Goal: Information Seeking & Learning: Find specific fact

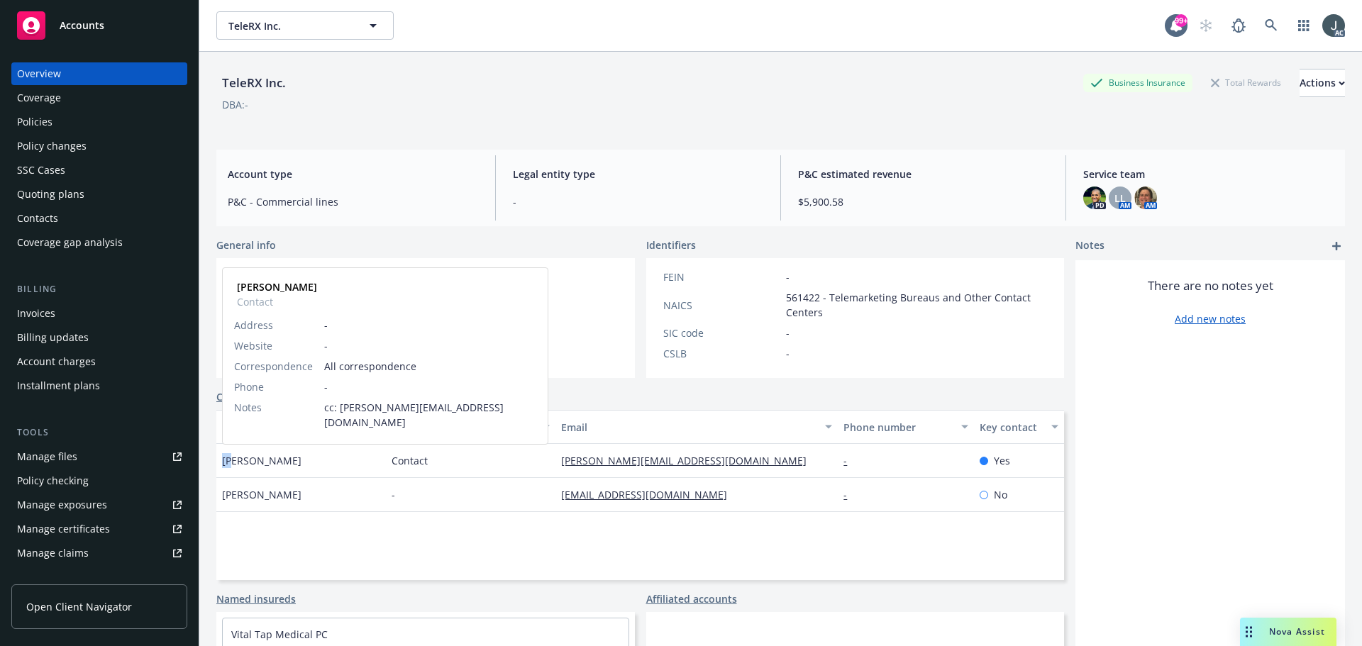
drag, startPoint x: 224, startPoint y: 461, endPoint x: 233, endPoint y: 461, distance: 8.5
click at [233, 461] on span "Edward Lee" at bounding box center [261, 460] width 79 height 15
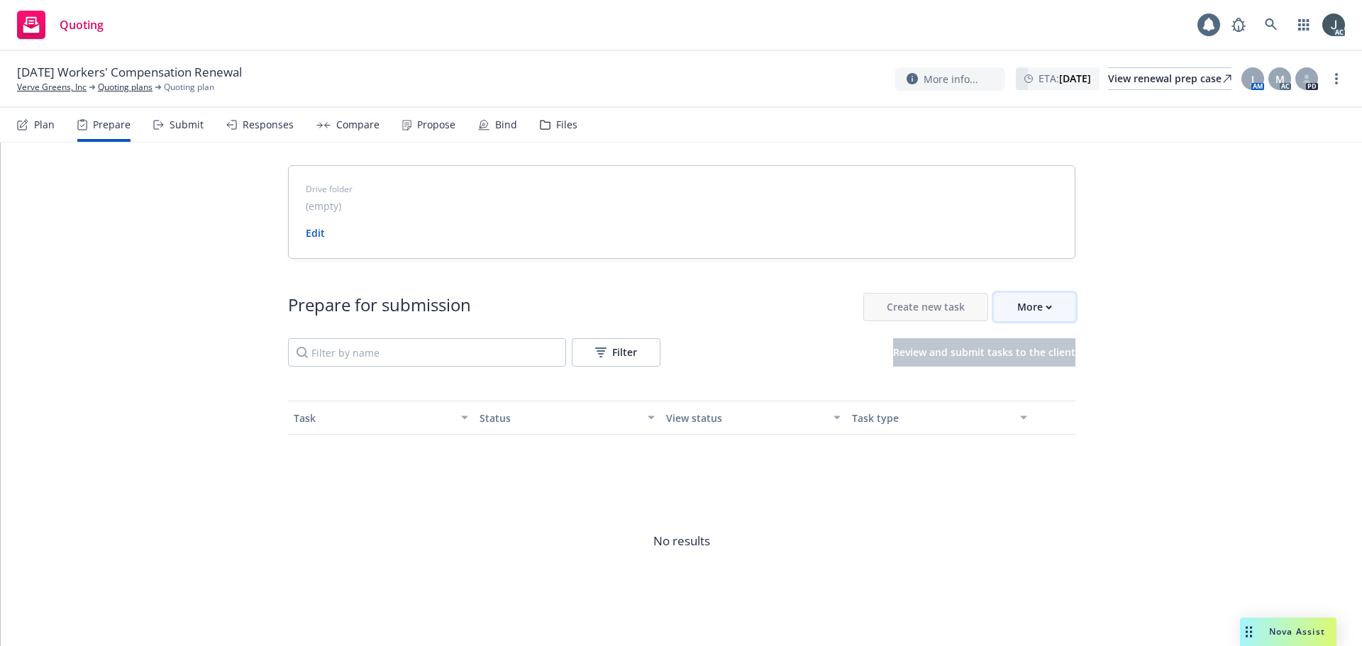
click at [1002, 306] on button "More" at bounding box center [1035, 307] width 82 height 28
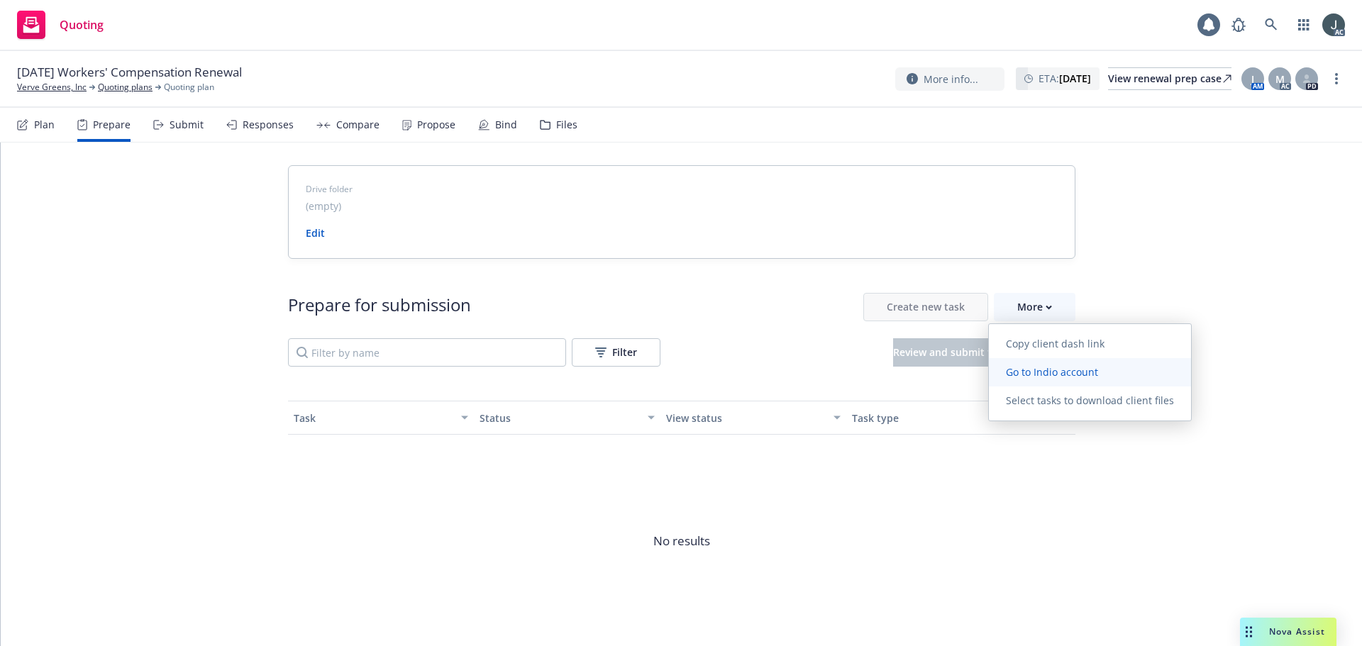
click at [1019, 372] on span "Go to Indio account" at bounding box center [1052, 371] width 126 height 13
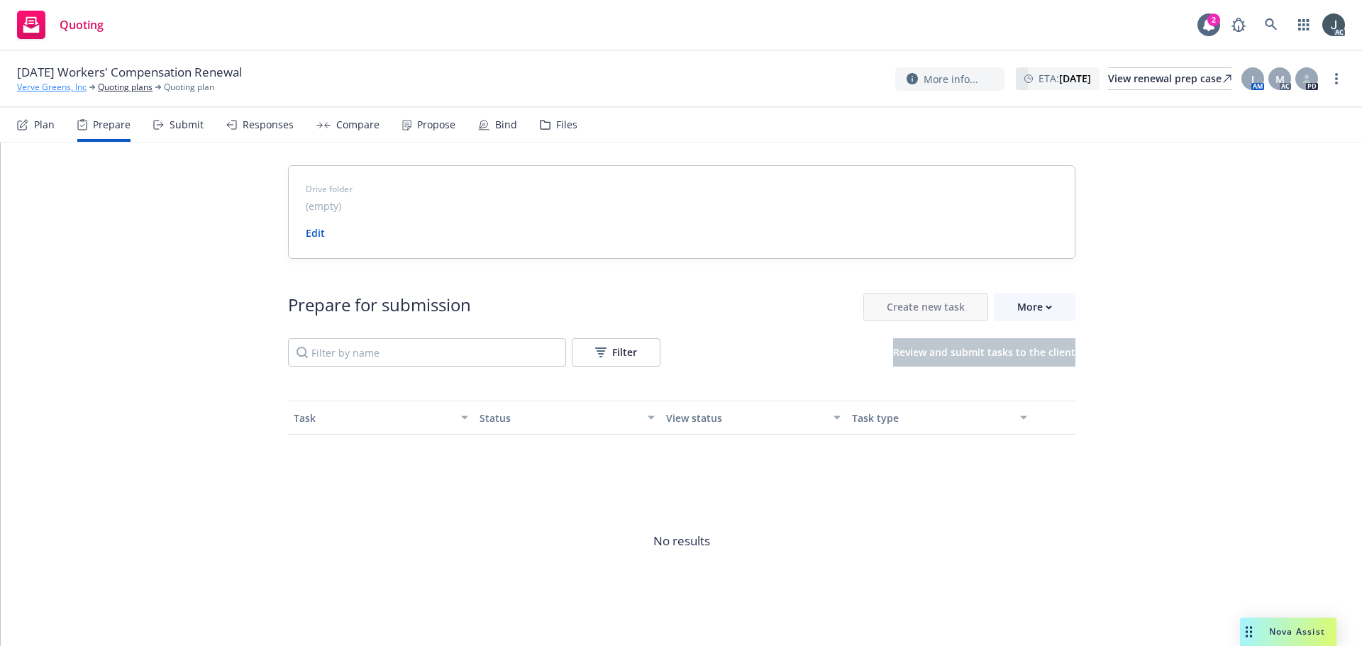
click at [57, 86] on link "Verve Greens, Inc" at bounding box center [52, 87] width 70 height 13
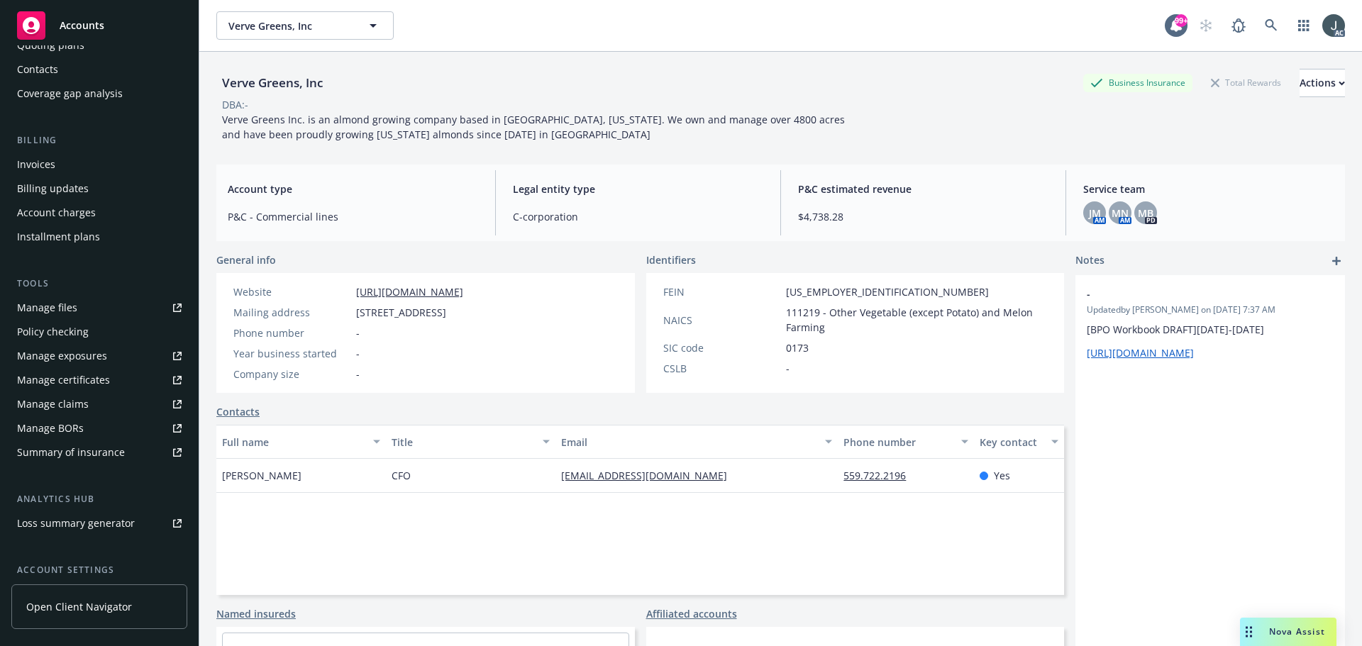
scroll to position [278, 0]
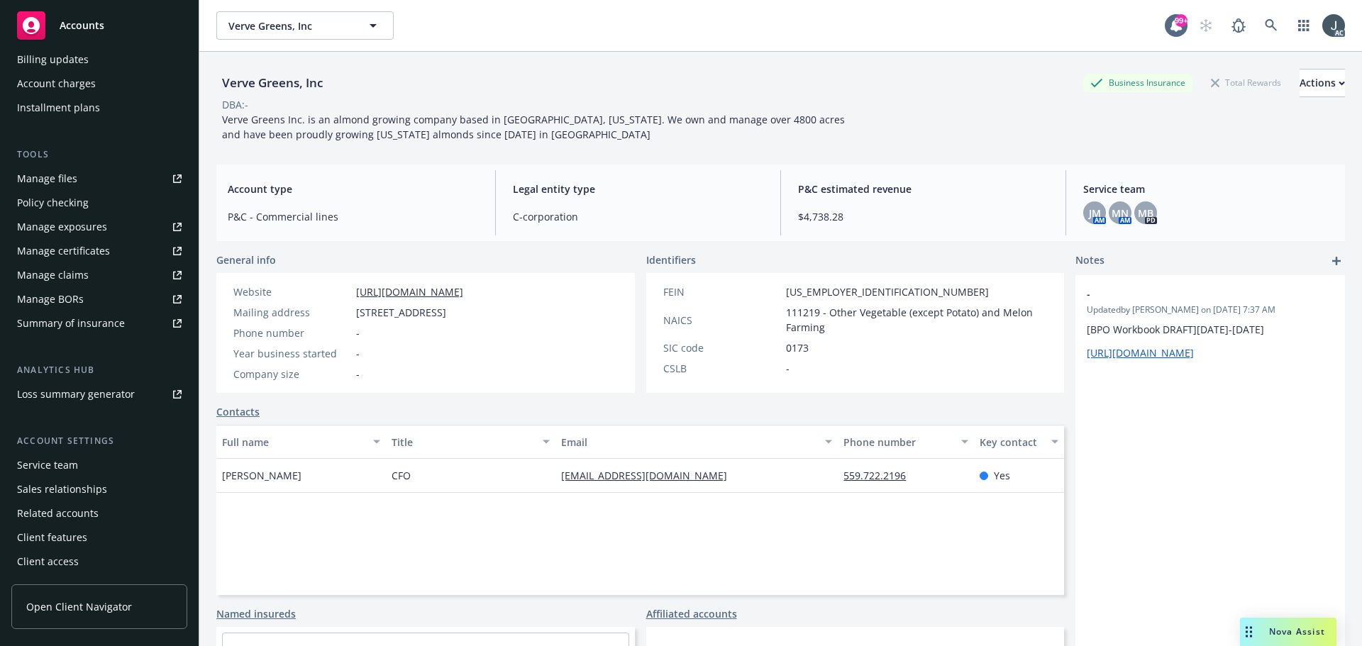
click at [67, 465] on div "Service team" at bounding box center [47, 465] width 61 height 23
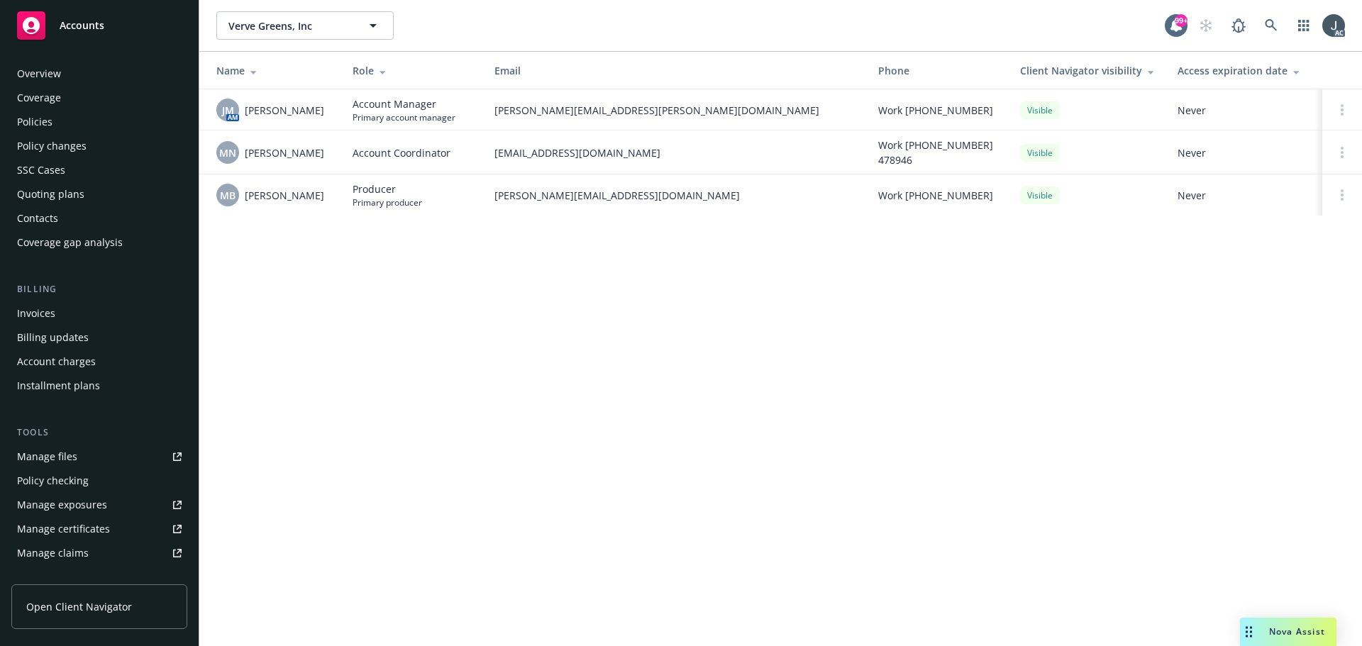
click at [51, 123] on div "Policies" at bounding box center [34, 122] width 35 height 23
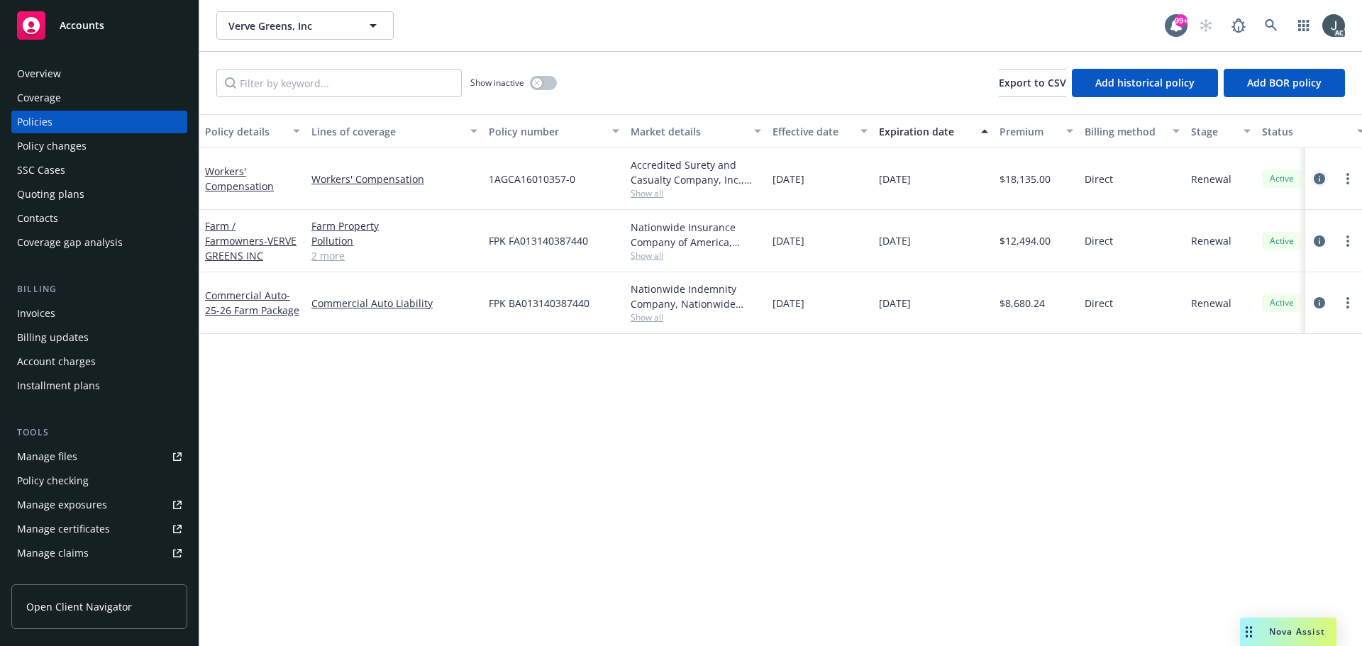
click at [1319, 178] on icon "circleInformation" at bounding box center [1319, 178] width 11 height 11
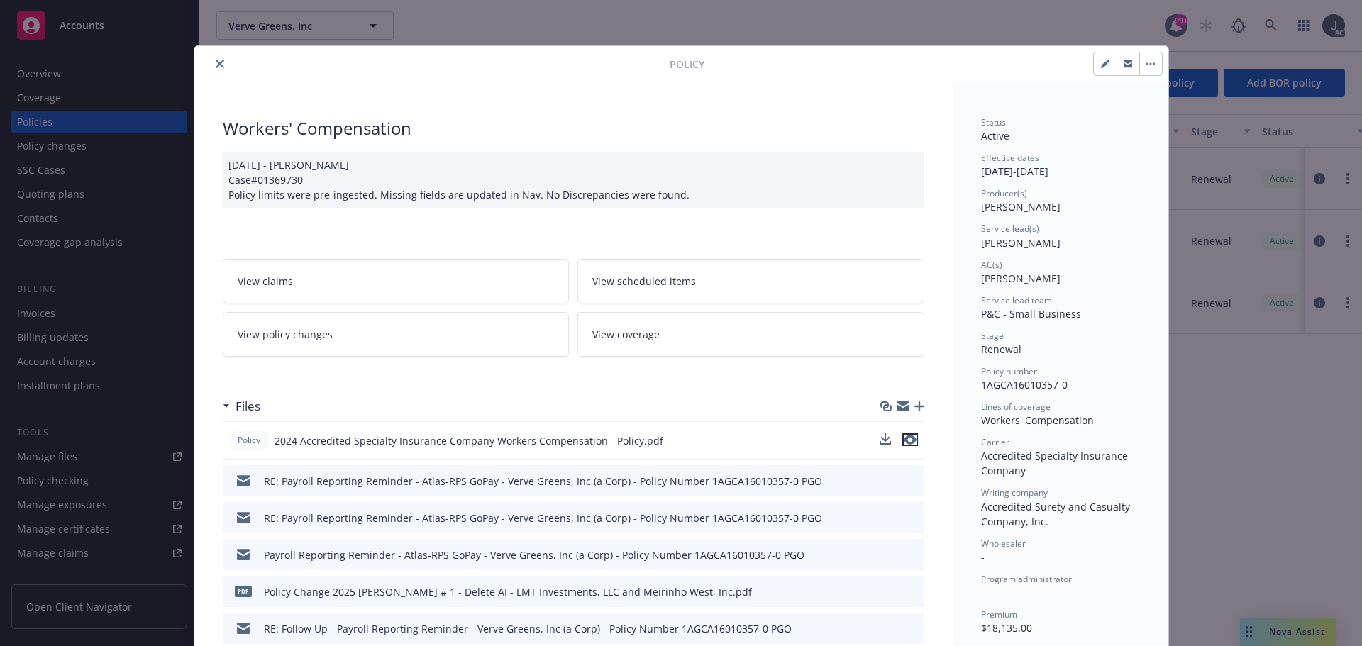
click at [906, 438] on icon "preview file" at bounding box center [910, 440] width 13 height 10
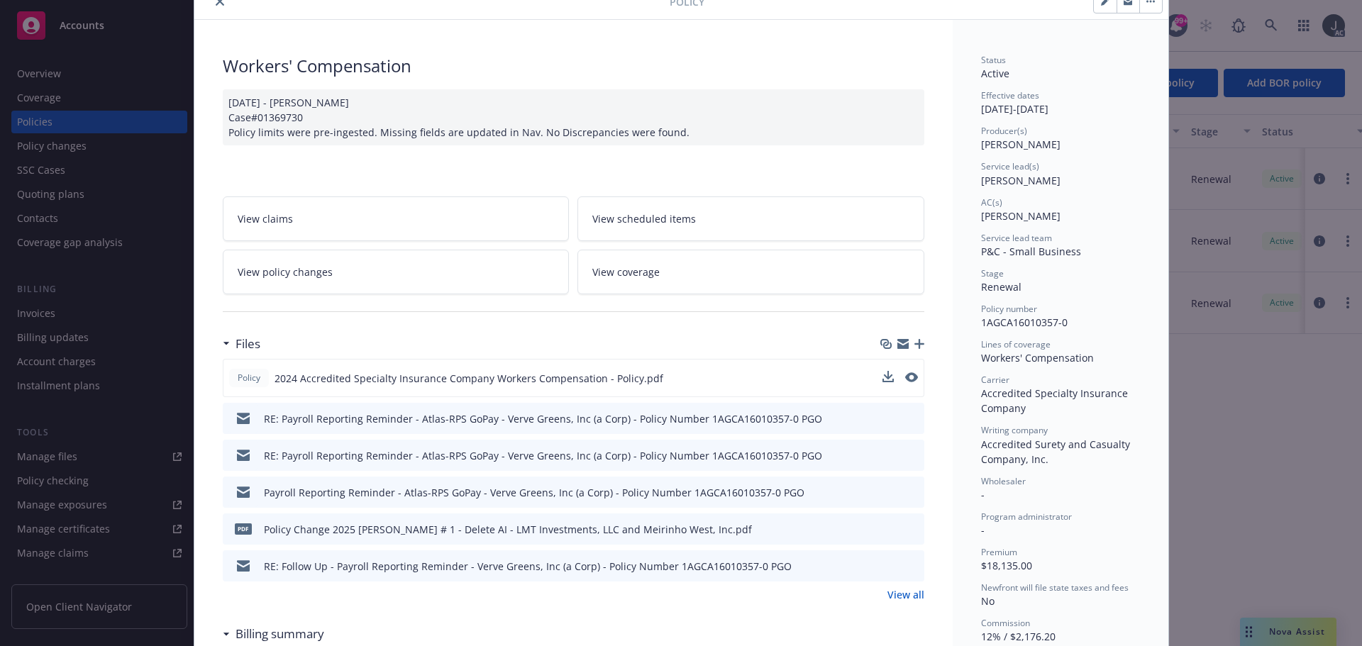
scroll to position [213, 0]
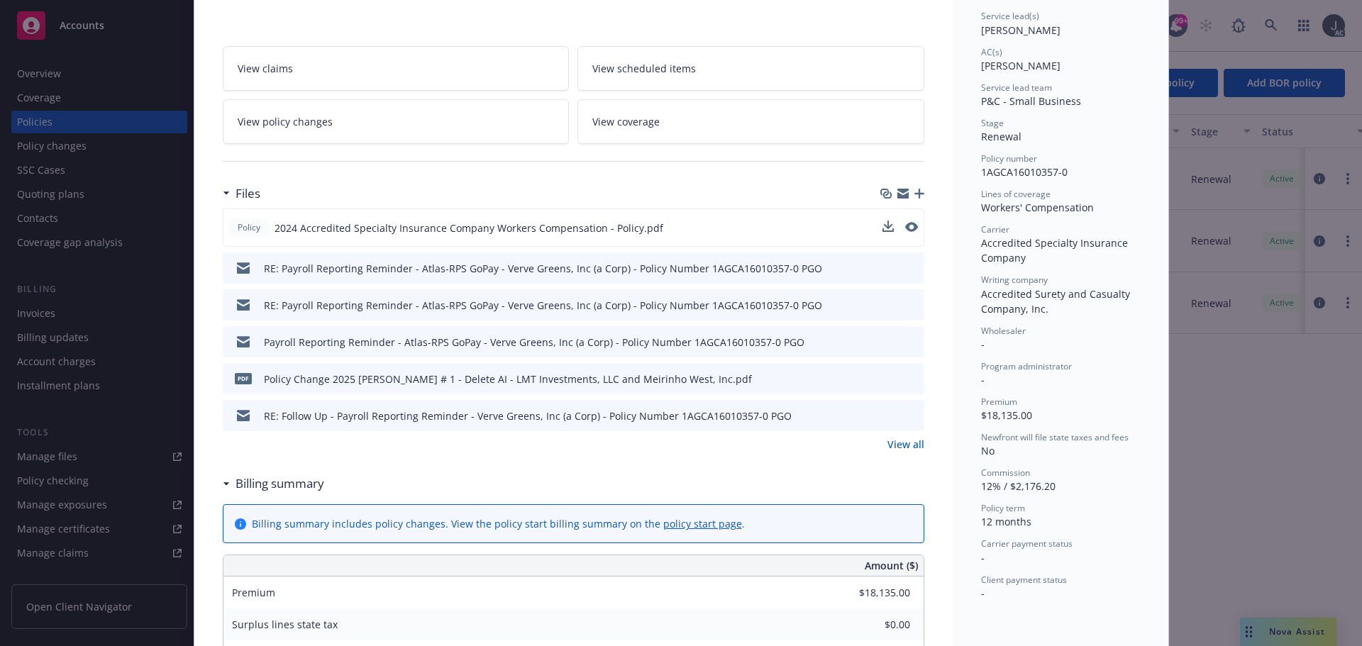
click at [904, 445] on link "View all" at bounding box center [905, 444] width 37 height 15
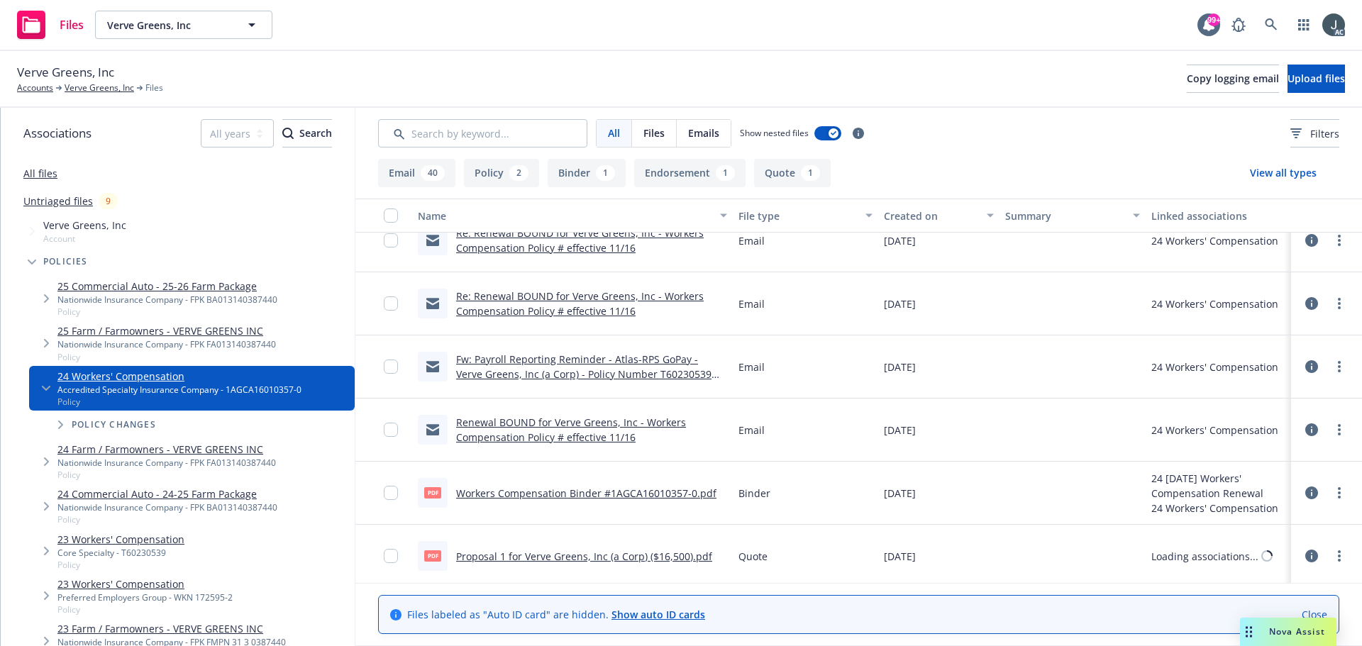
scroll to position [2463, 0]
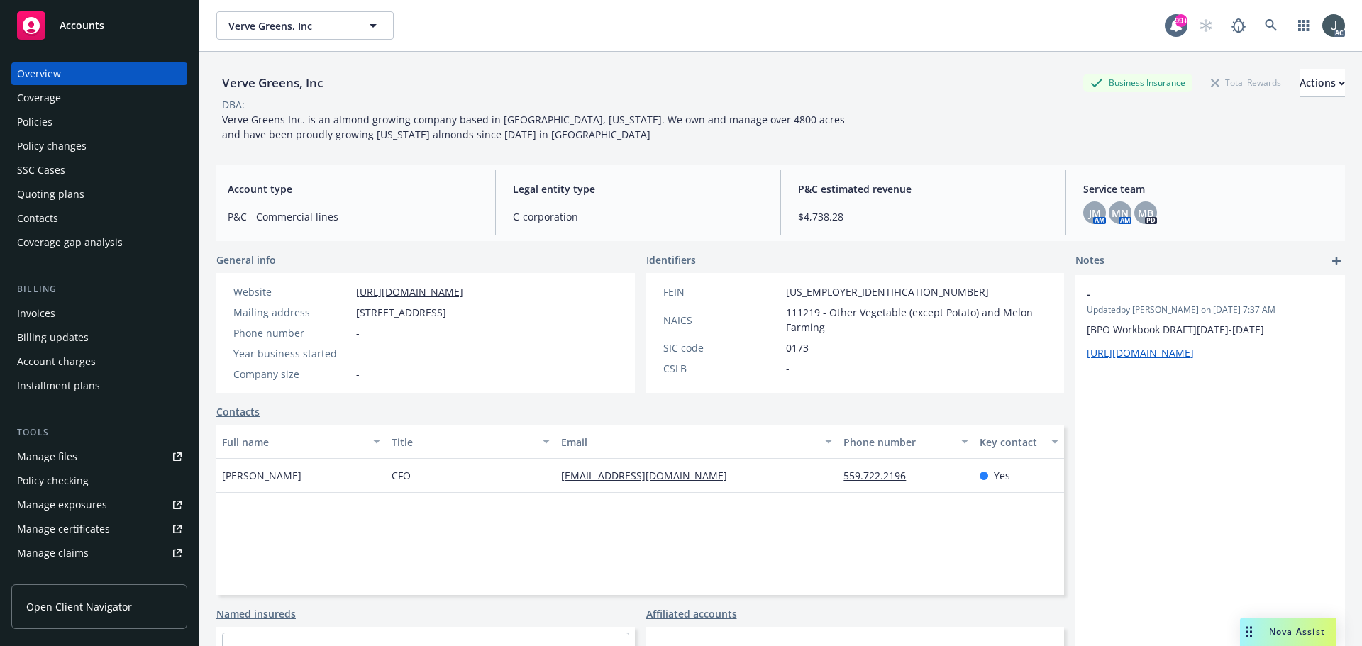
click at [18, 126] on div "Policies" at bounding box center [34, 122] width 35 height 23
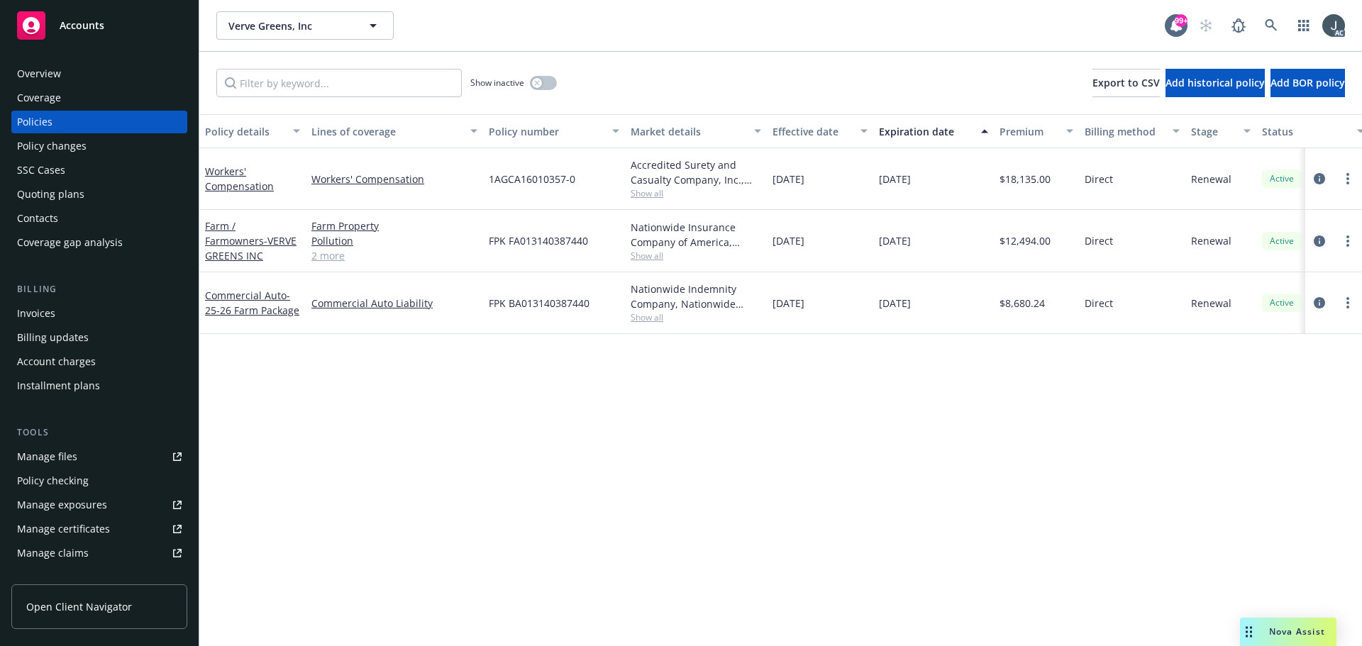
click at [40, 72] on div "Overview" at bounding box center [39, 73] width 44 height 23
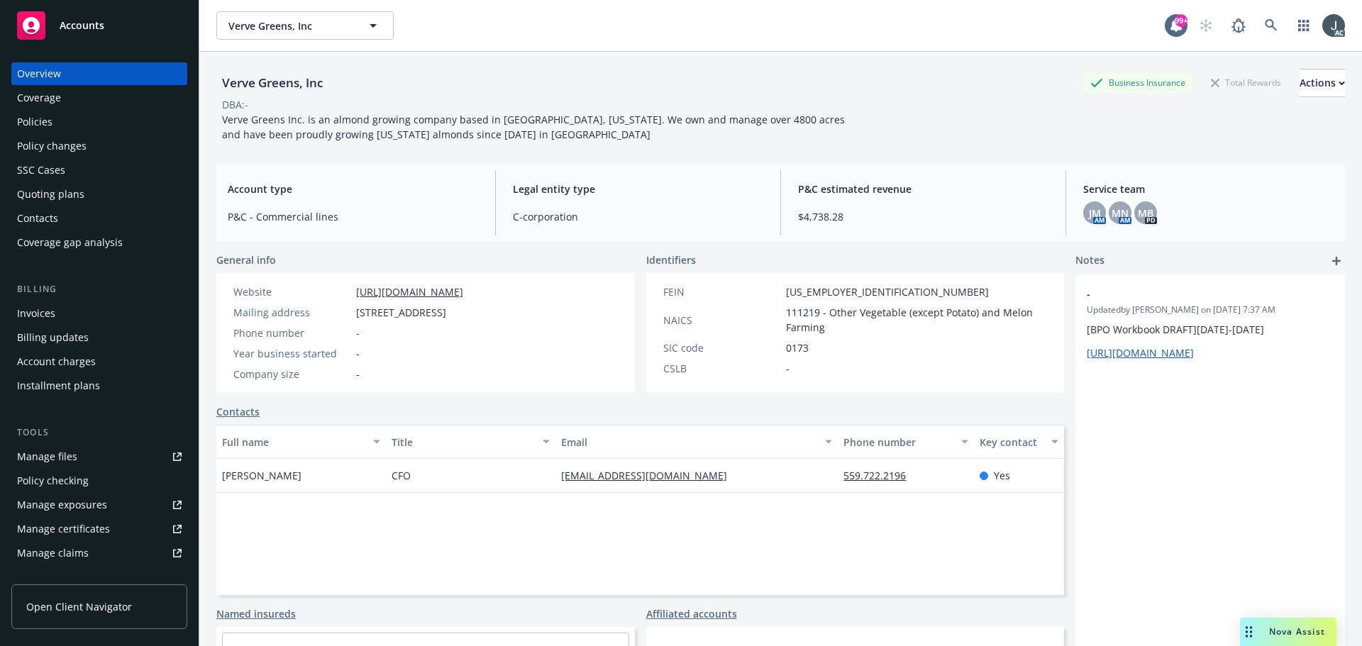
click at [79, 123] on div "Policies" at bounding box center [99, 122] width 165 height 23
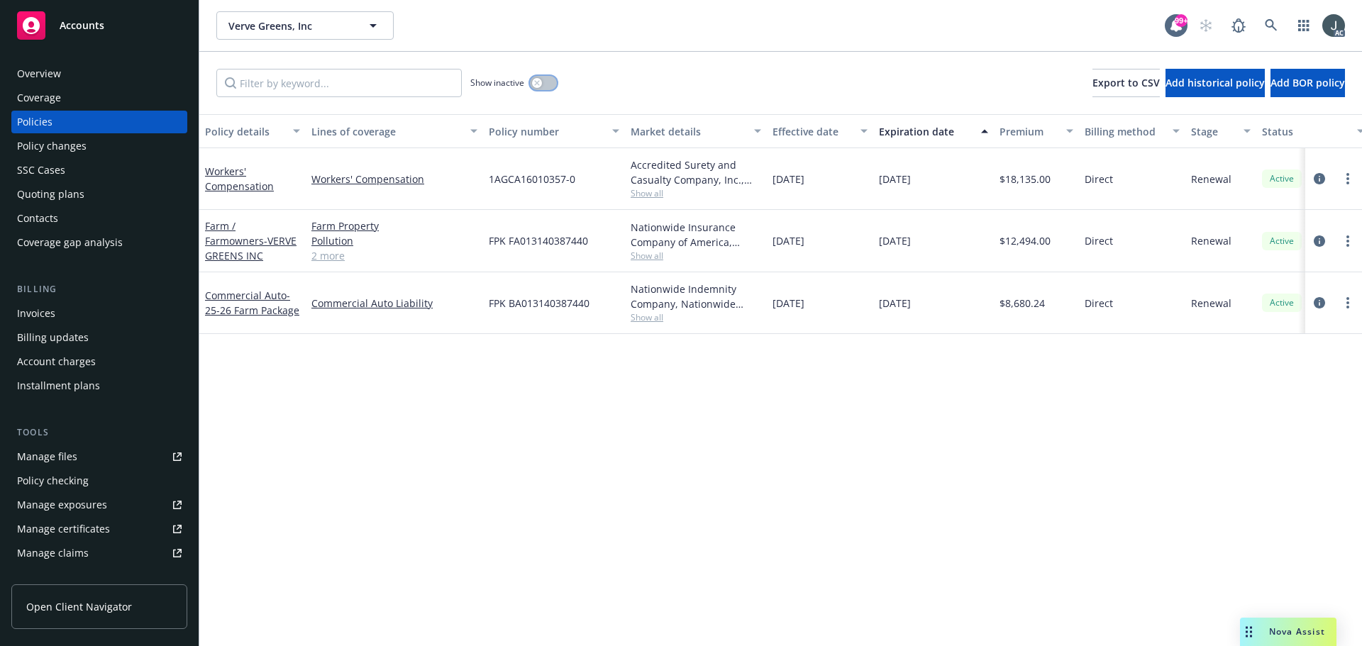
click at [549, 82] on button "button" at bounding box center [543, 83] width 27 height 14
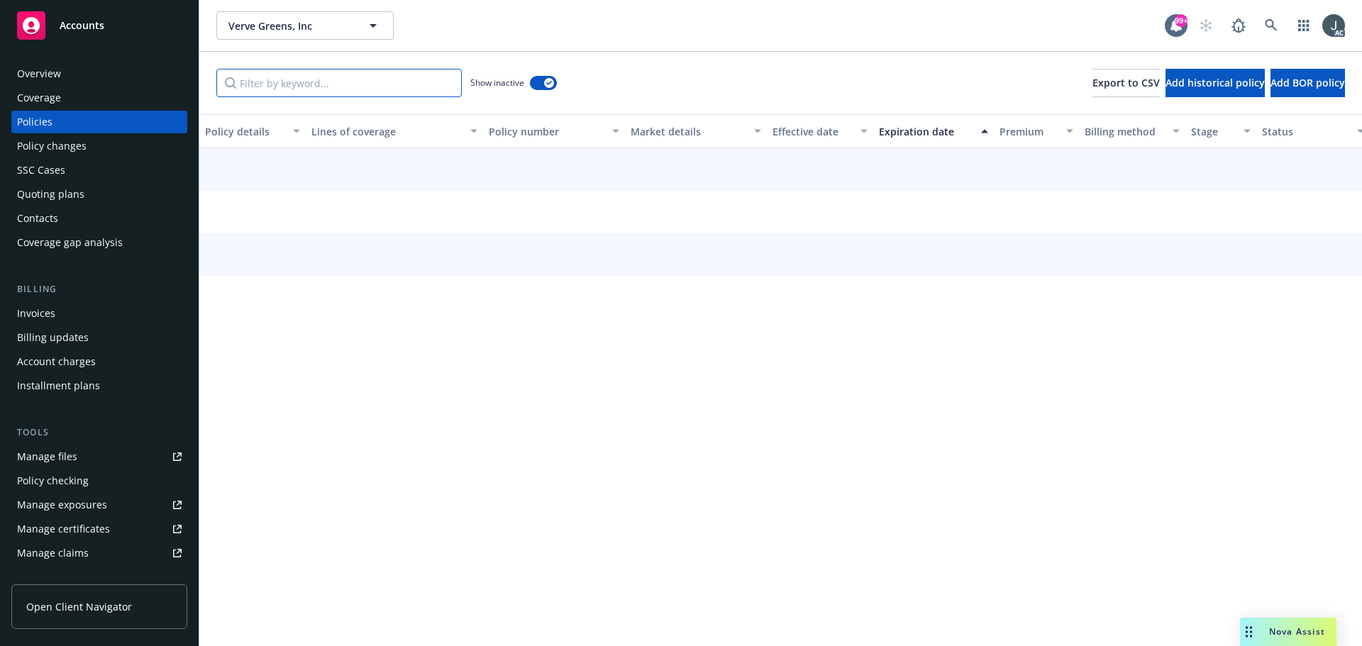
click at [321, 85] on input "Filter by keyword..." at bounding box center [338, 83] width 245 height 28
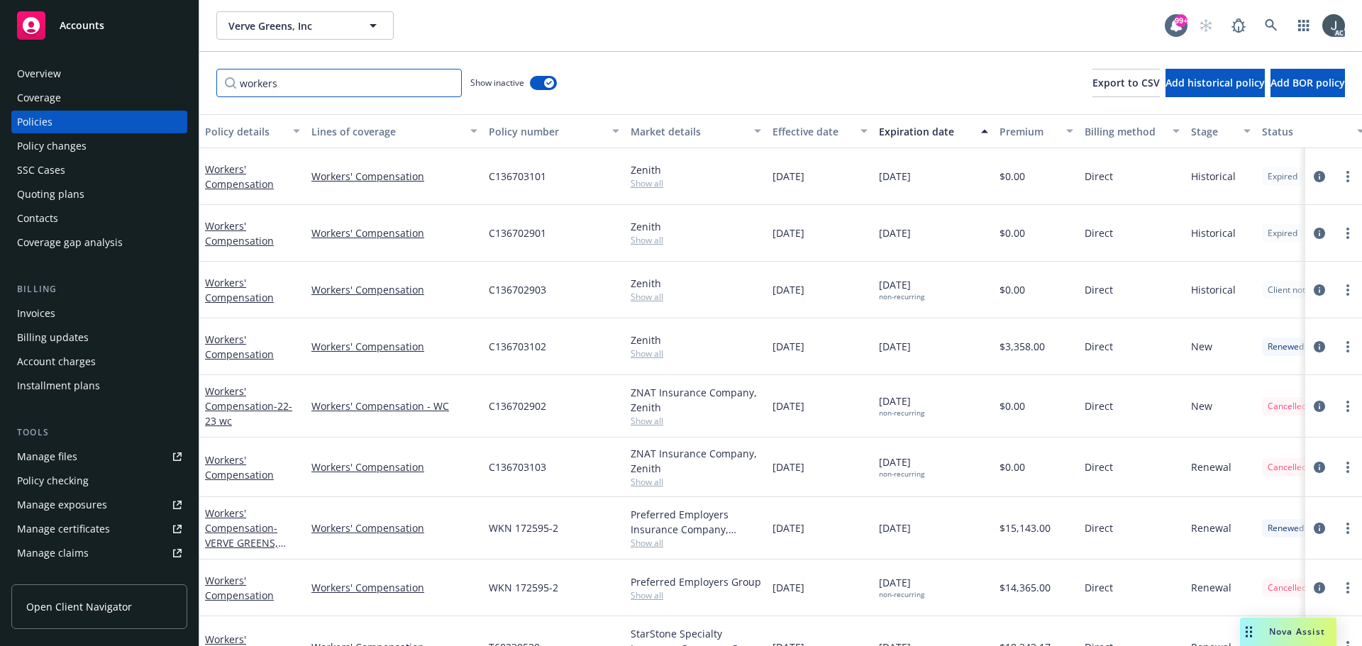
scroll to position [104, 0]
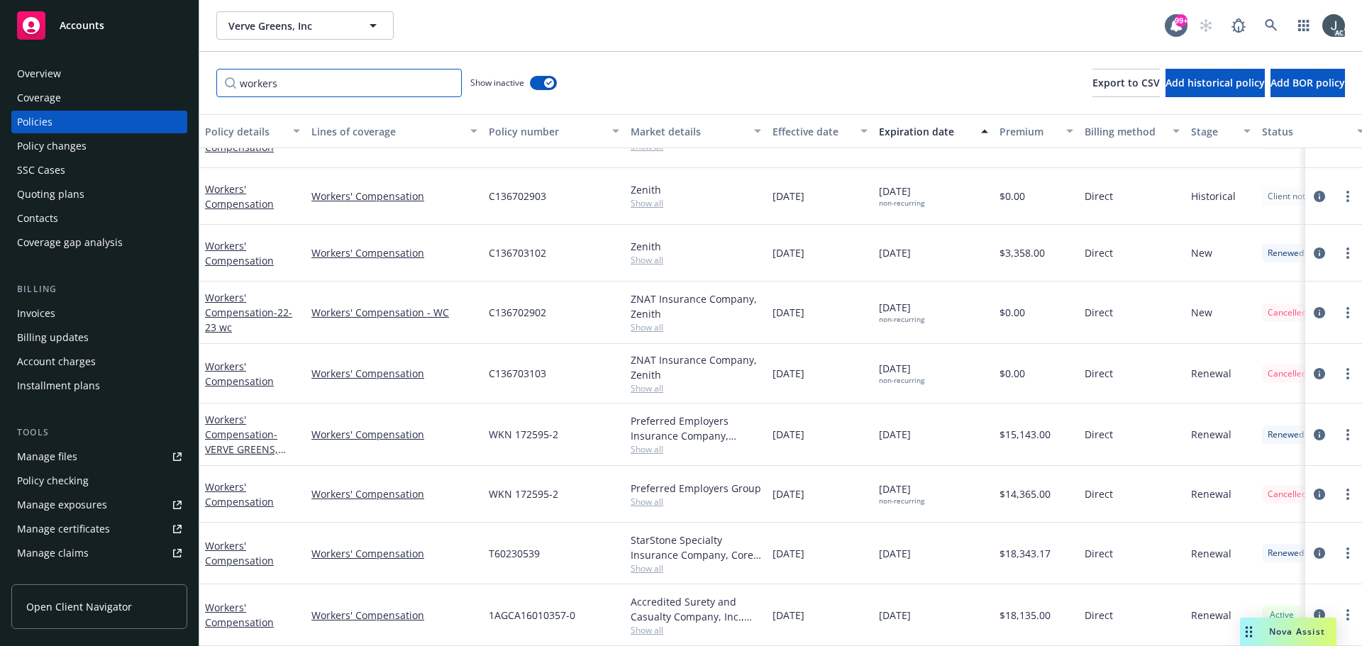
type input "workers"
click at [653, 625] on span "Show all" at bounding box center [696, 630] width 131 height 12
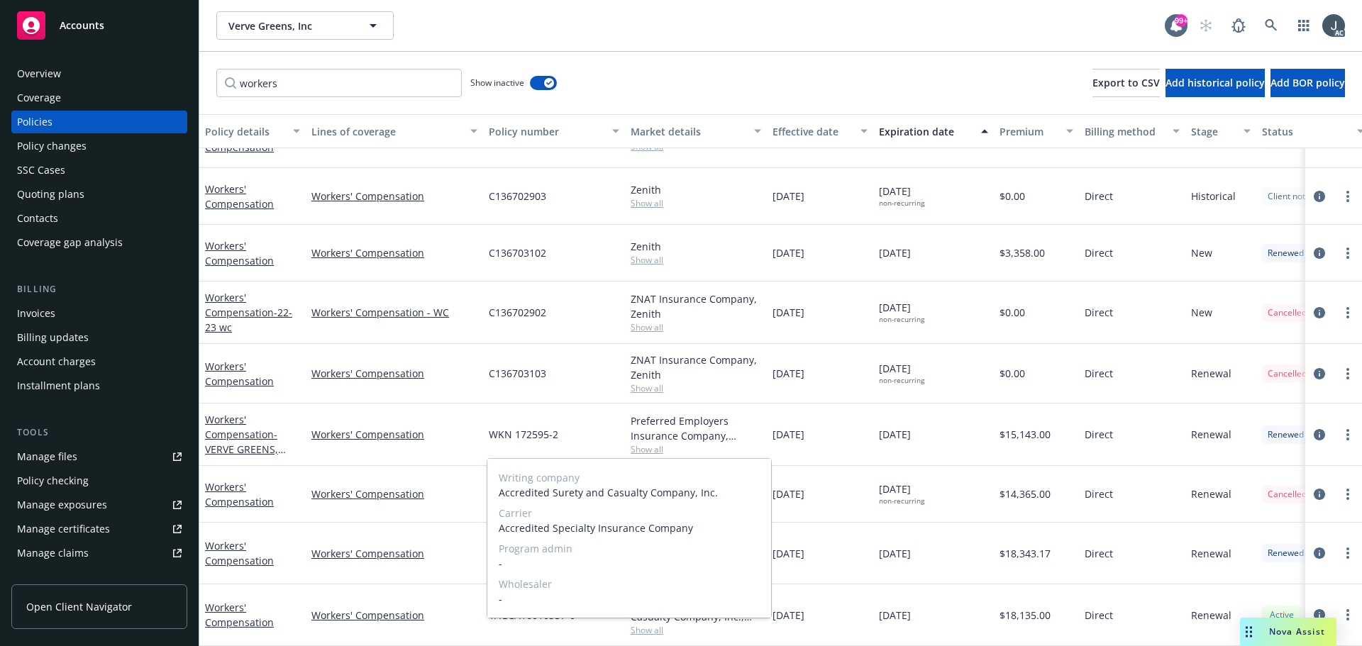
click at [653, 625] on span "Show all" at bounding box center [696, 630] width 131 height 12
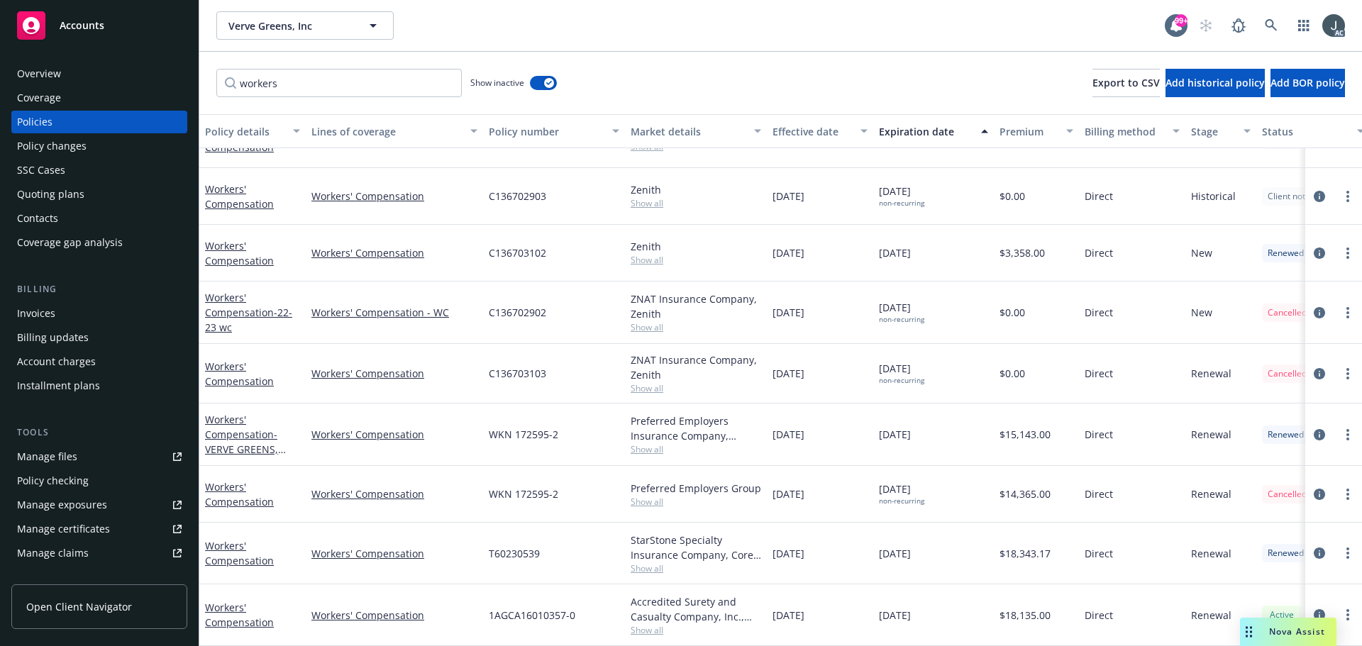
click at [645, 564] on div "StarStone Specialty Insurance Company, Core Specialty Show all" at bounding box center [696, 554] width 142 height 62
click at [645, 562] on span "Show all" at bounding box center [696, 568] width 131 height 12
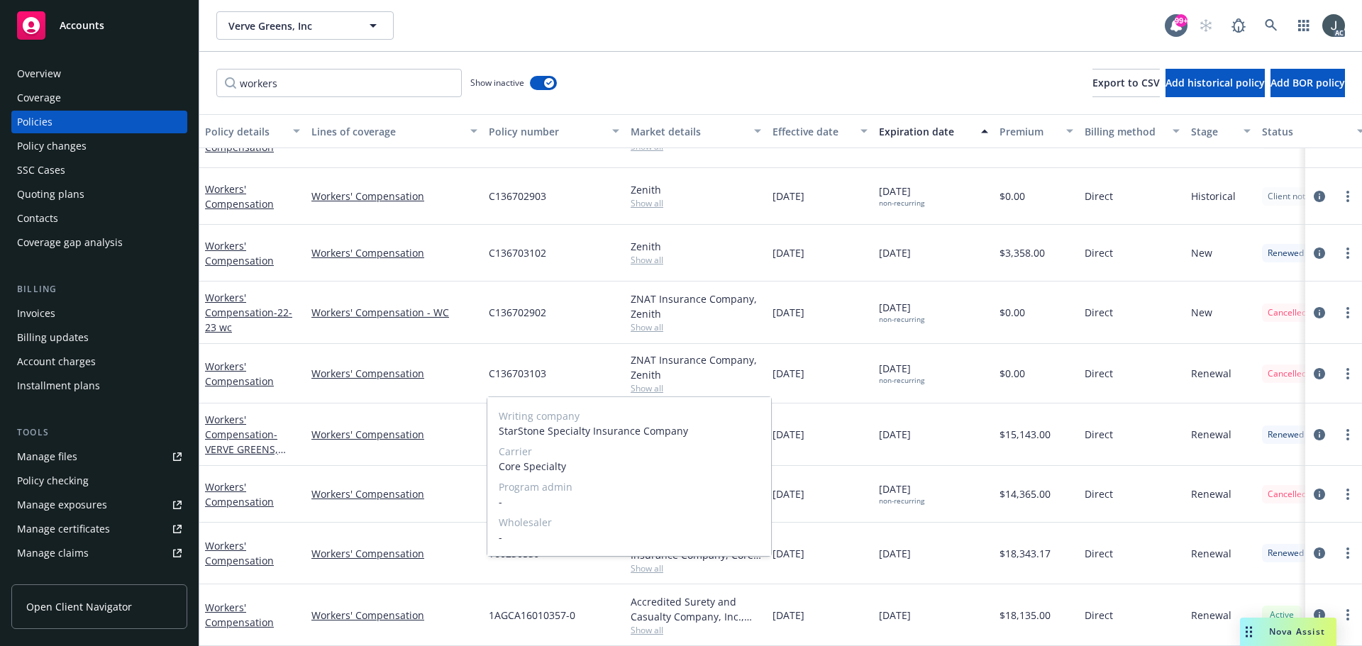
click at [645, 562] on span "Show all" at bounding box center [696, 568] width 131 height 12
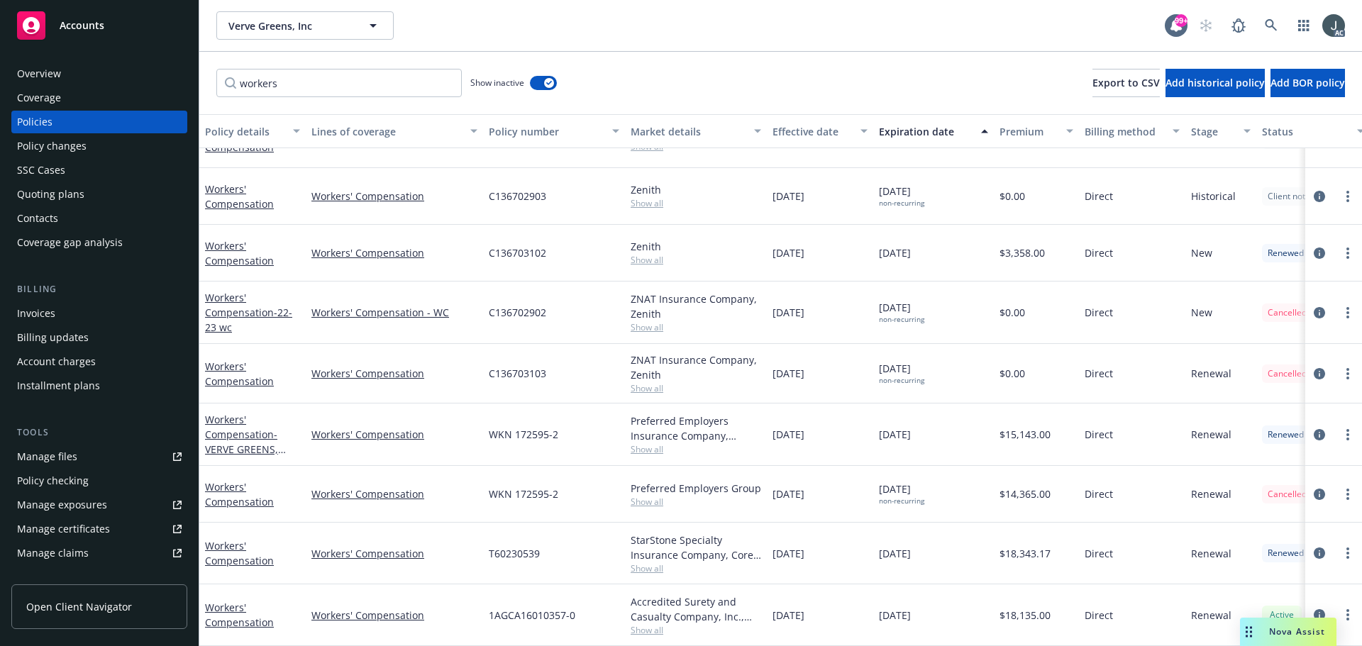
drag, startPoint x: 771, startPoint y: 487, endPoint x: 828, endPoint y: 487, distance: 56.7
click at [828, 487] on div "06/05/2023" at bounding box center [820, 494] width 106 height 57
click at [643, 498] on div "Preferred Employers Group Show all" at bounding box center [696, 494] width 142 height 57
click at [643, 496] on span "Show all" at bounding box center [696, 502] width 131 height 12
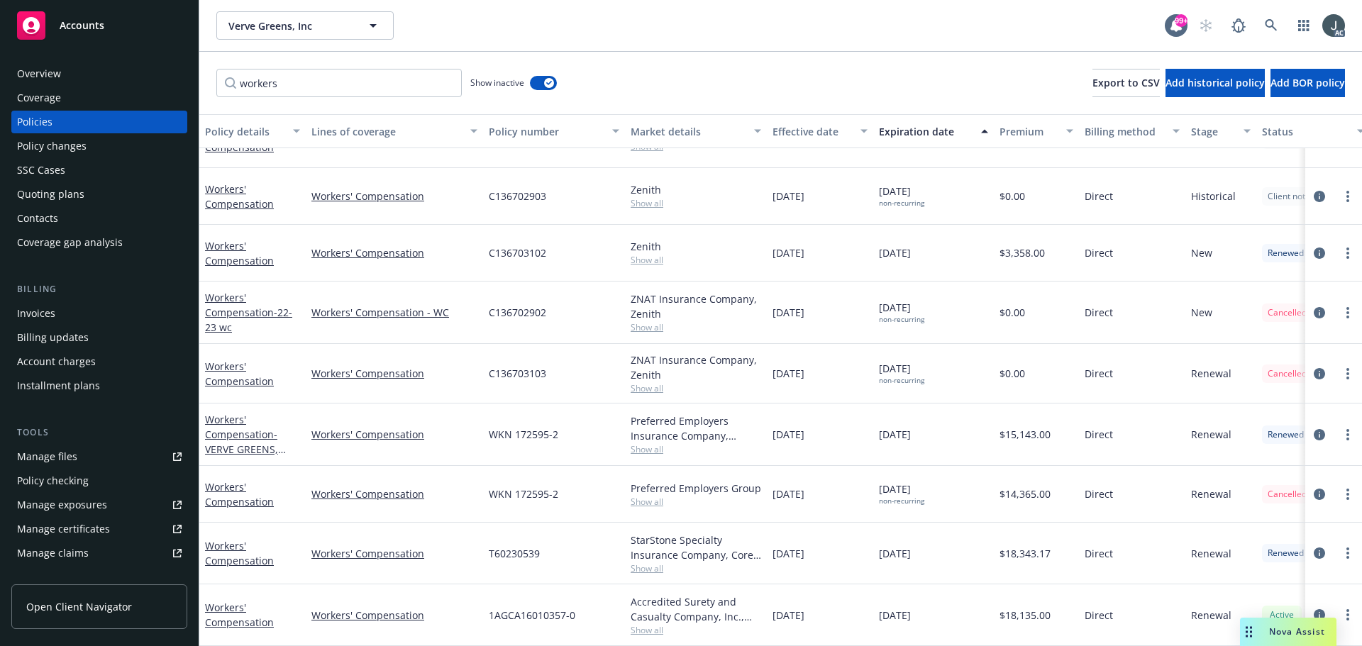
click at [1019, 487] on span "$14,365.00" at bounding box center [1024, 494] width 51 height 15
click at [518, 427] on span "WKN 172595-2" at bounding box center [524, 434] width 70 height 15
click at [638, 443] on span "Show all" at bounding box center [696, 449] width 131 height 12
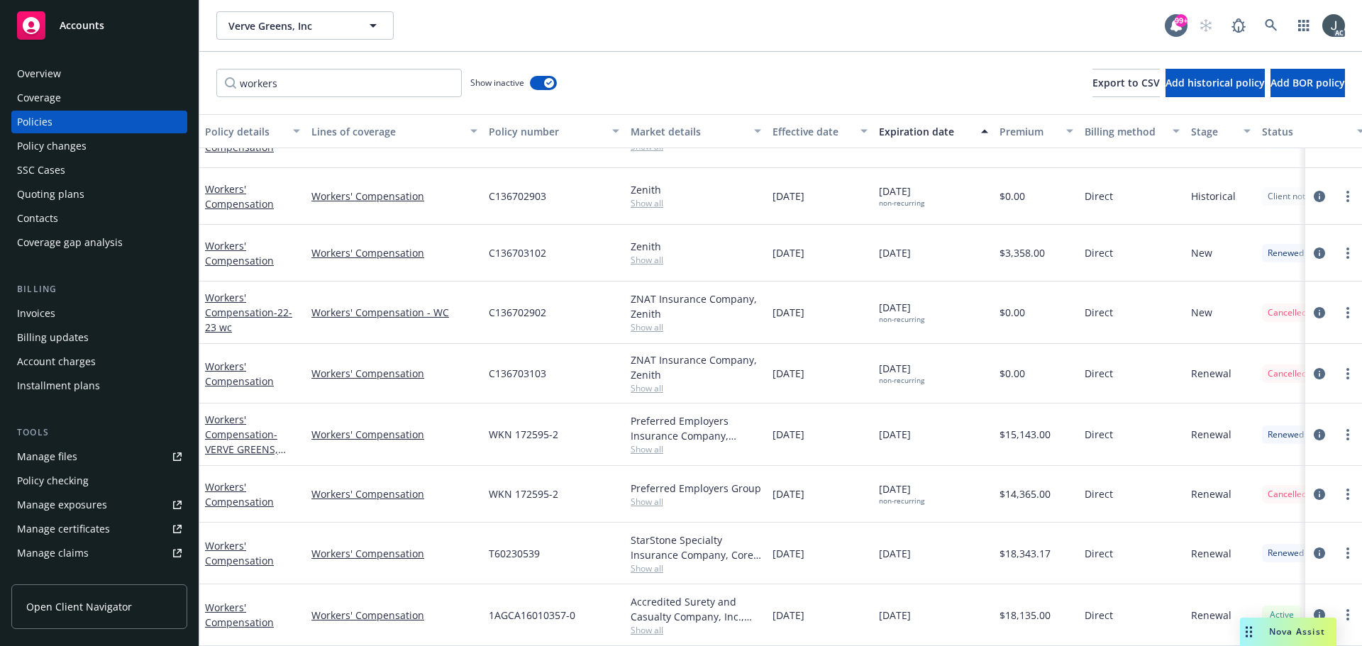
click at [638, 443] on span "Show all" at bounding box center [696, 449] width 131 height 12
click at [1015, 427] on span "$15,143.00" at bounding box center [1024, 434] width 51 height 15
click at [526, 366] on span "C136703103" at bounding box center [517, 373] width 57 height 15
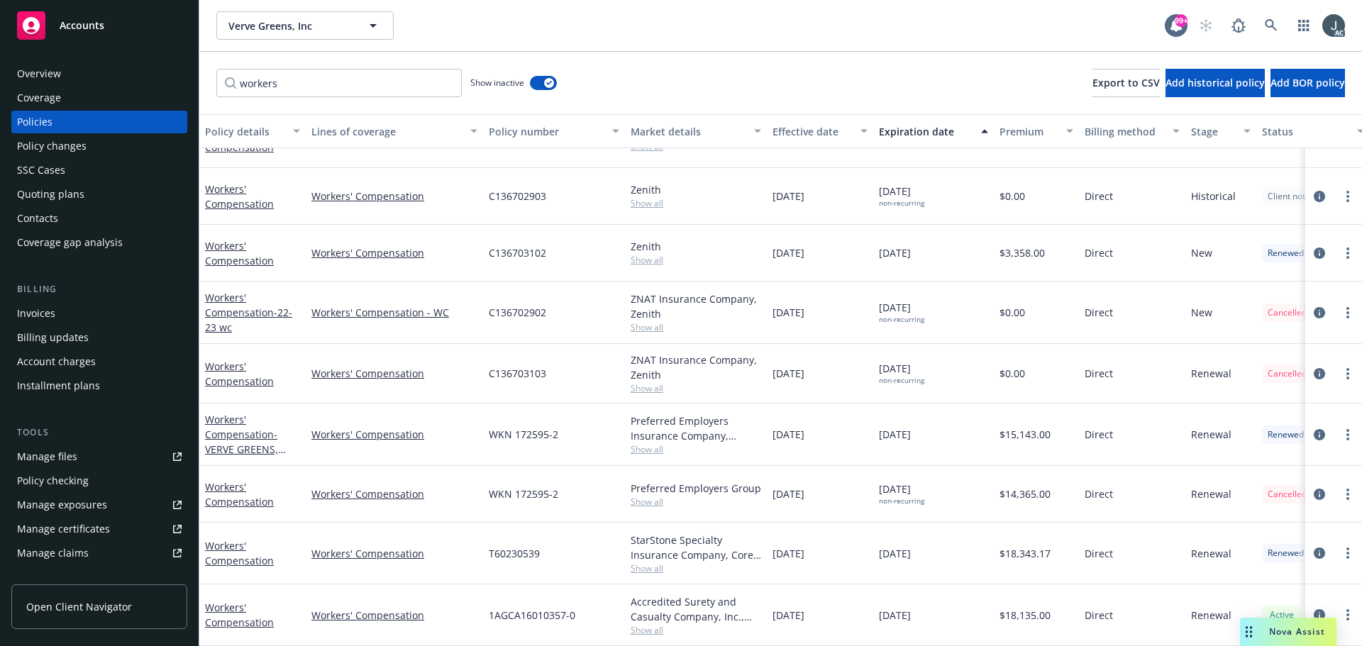
click at [528, 245] on span "C136703102" at bounding box center [517, 252] width 57 height 15
click at [641, 254] on span "Show all" at bounding box center [696, 260] width 131 height 12
click at [96, 64] on div "Overview" at bounding box center [99, 73] width 165 height 23
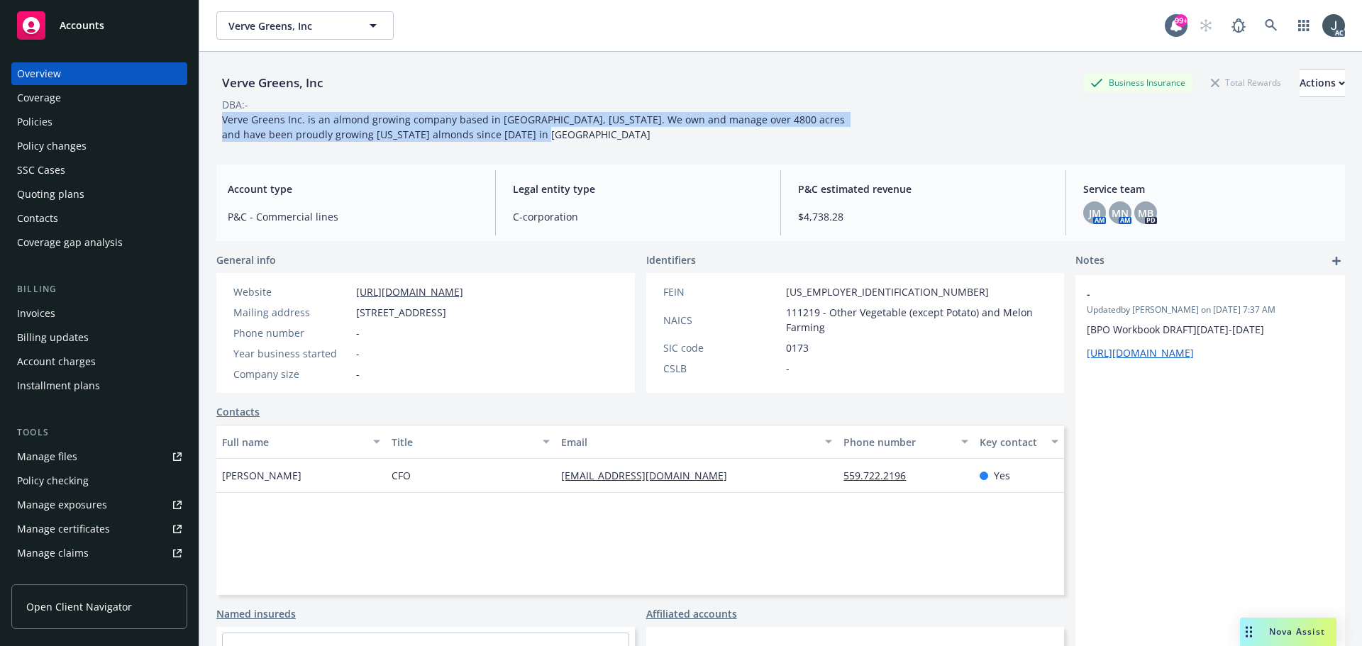
drag, startPoint x: 225, startPoint y: 119, endPoint x: 531, endPoint y: 136, distance: 306.2
click at [531, 136] on div "Verve Greens Inc. is an almond growing company based in Fresno, California. We …" at bounding box center [535, 127] width 638 height 30
copy span "Verve Greens Inc. is an almond growing company based in Fresno, California. We …"
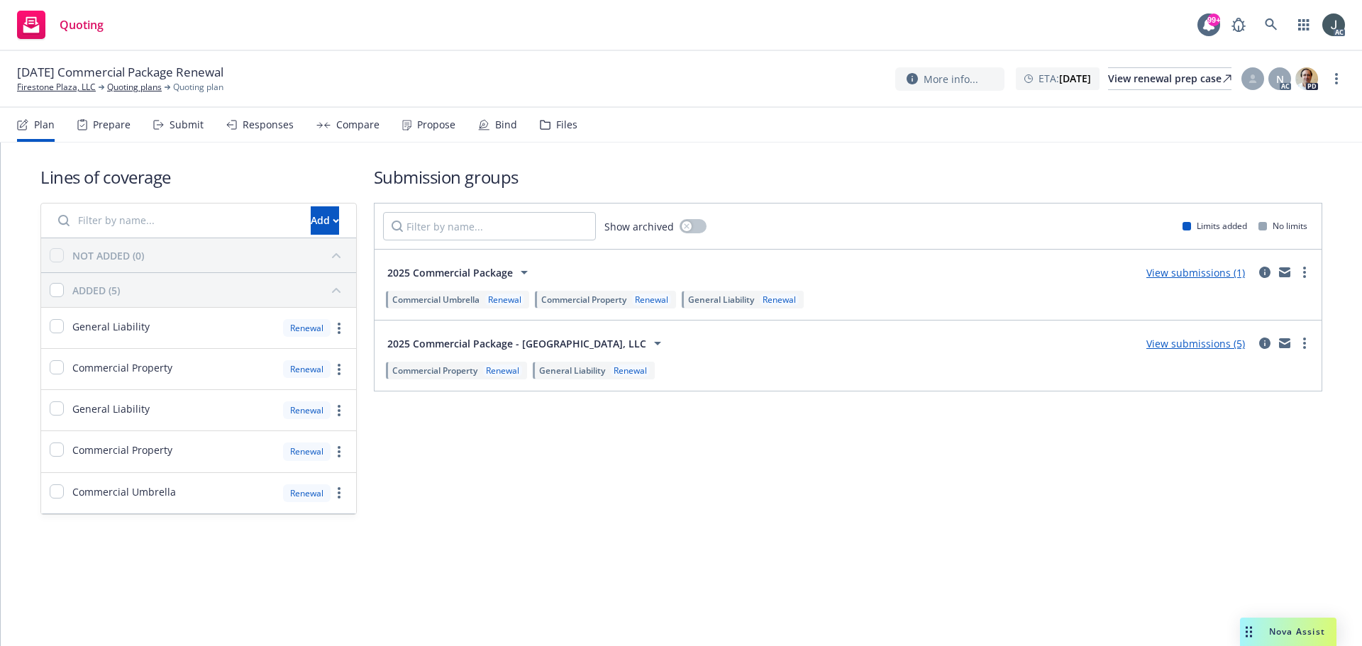
click at [107, 131] on div "Prepare" at bounding box center [103, 125] width 53 height 34
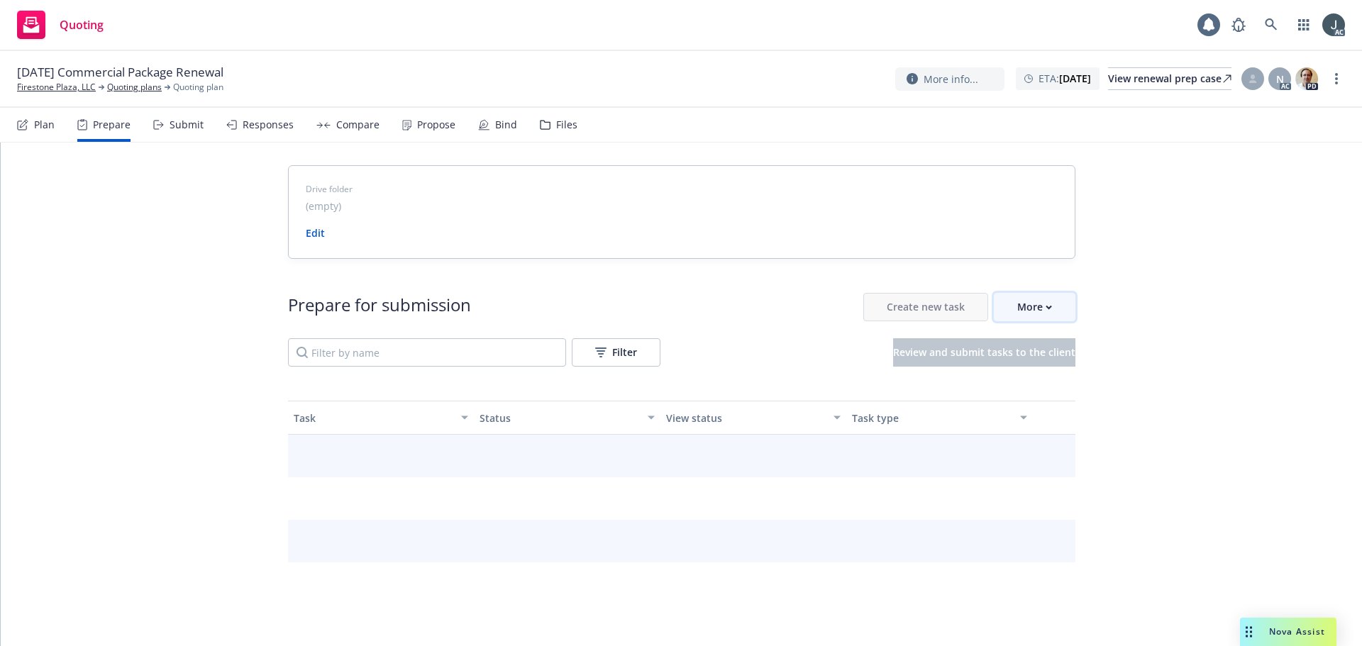
click at [1032, 314] on div "More" at bounding box center [1034, 307] width 35 height 27
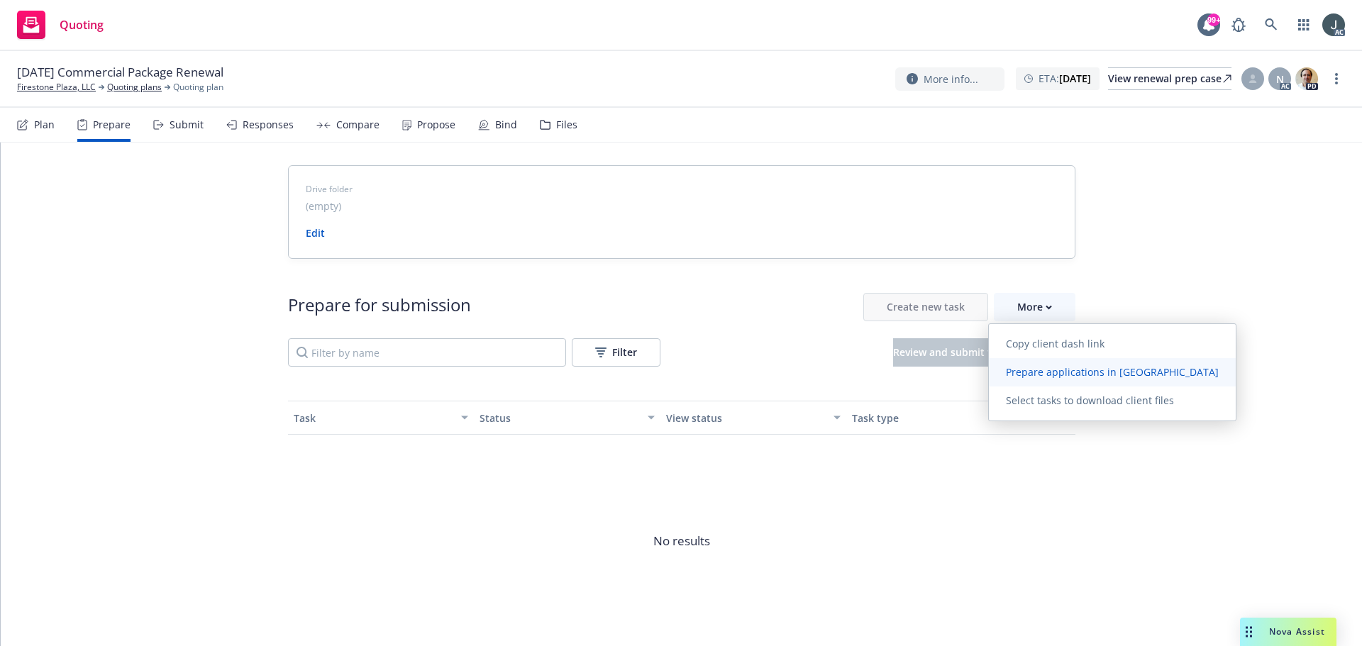
click at [1038, 370] on span "Prepare applications in Indio" at bounding box center [1112, 371] width 247 height 13
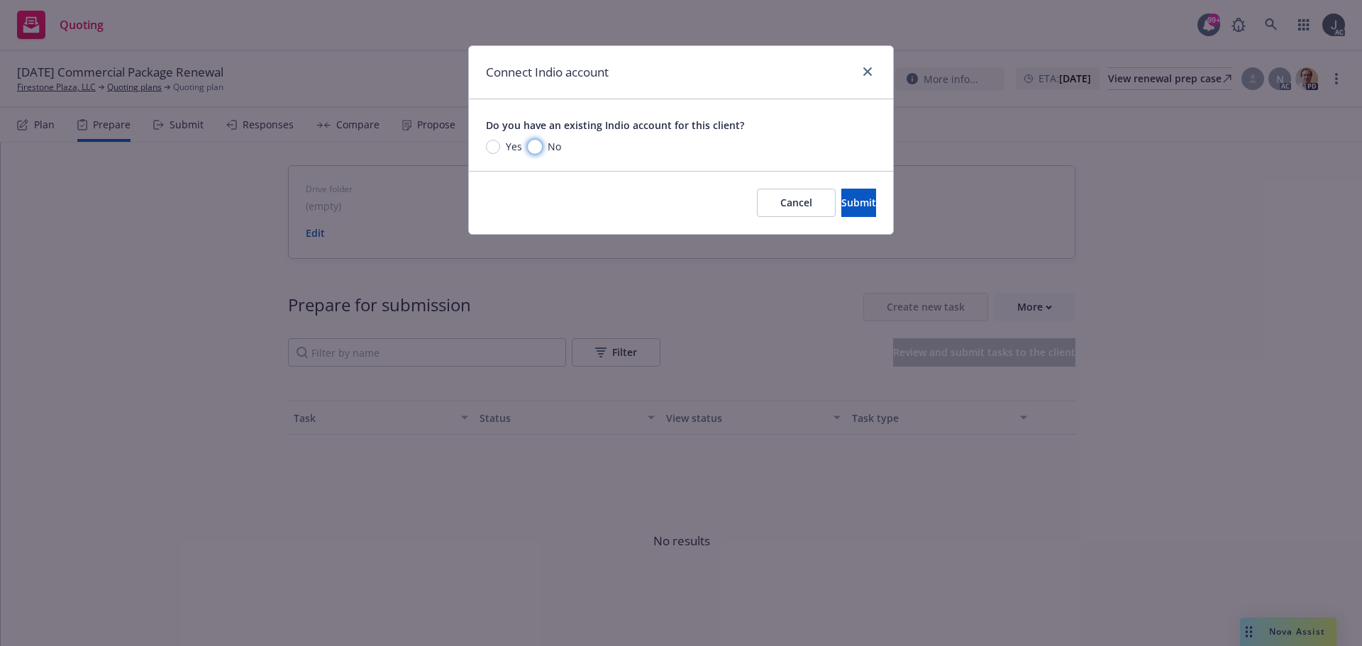
click at [540, 148] on input "No" at bounding box center [535, 147] width 14 height 14
radio input "true"
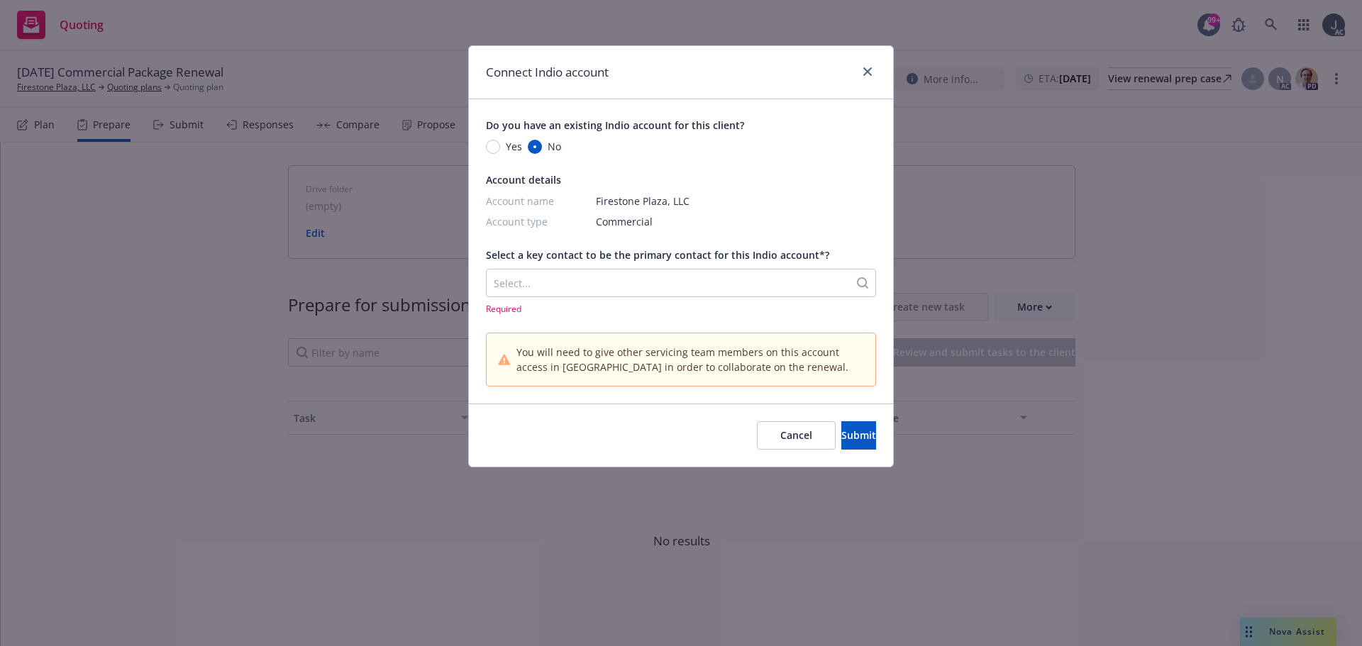
click at [548, 283] on div at bounding box center [668, 283] width 348 height 17
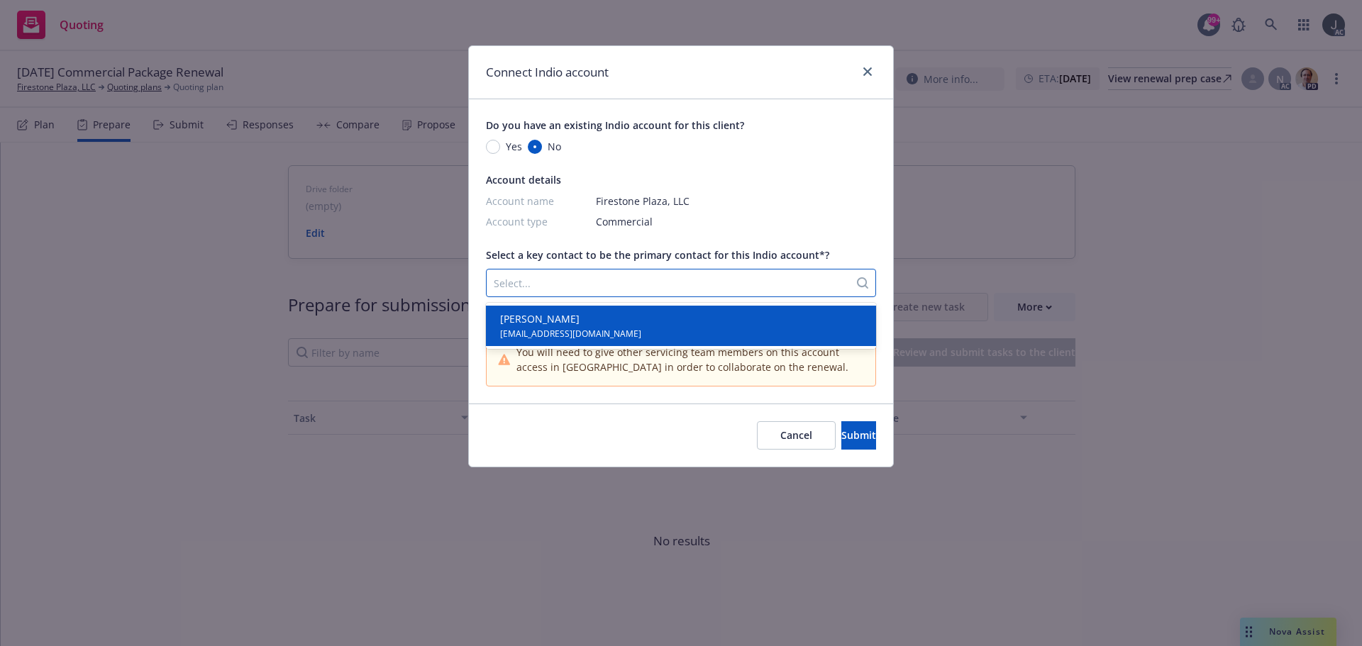
click at [546, 320] on span "Aris Sarigianides" at bounding box center [570, 318] width 141 height 15
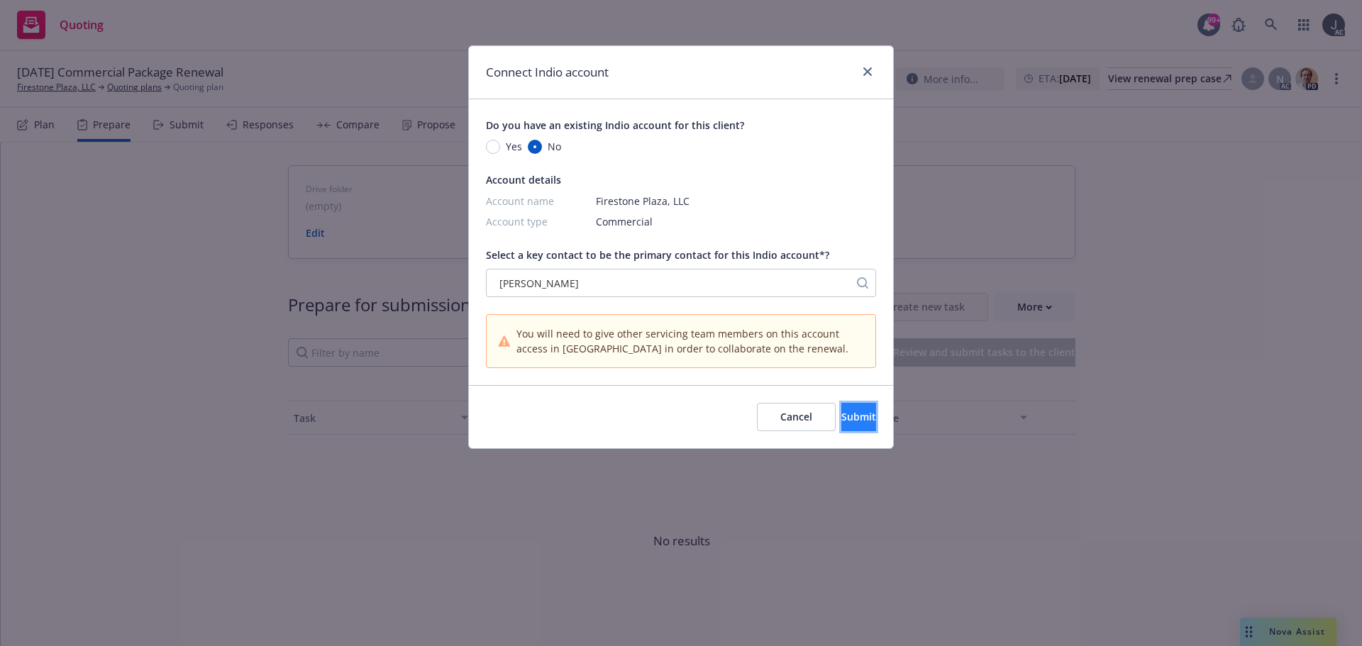
click at [841, 421] on span "Submit" at bounding box center [858, 416] width 35 height 13
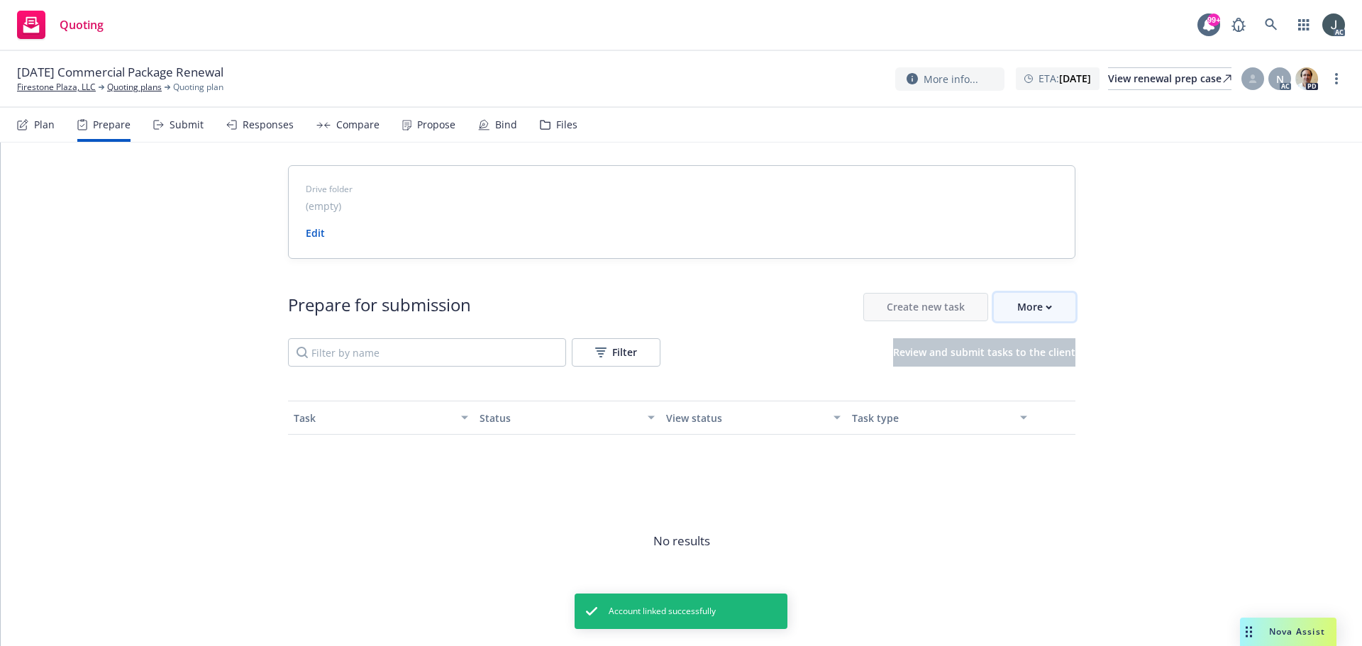
click at [1041, 316] on div "More" at bounding box center [1034, 307] width 35 height 27
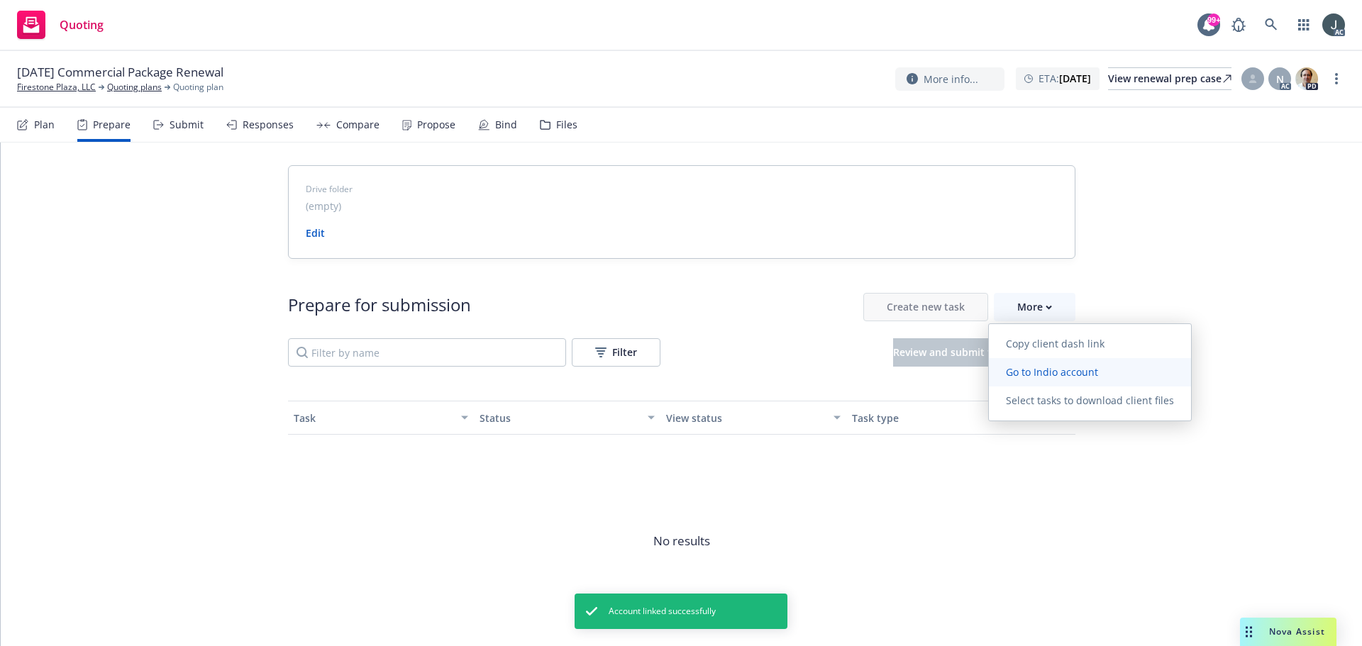
click at [1031, 373] on span "Go to Indio account" at bounding box center [1052, 371] width 126 height 13
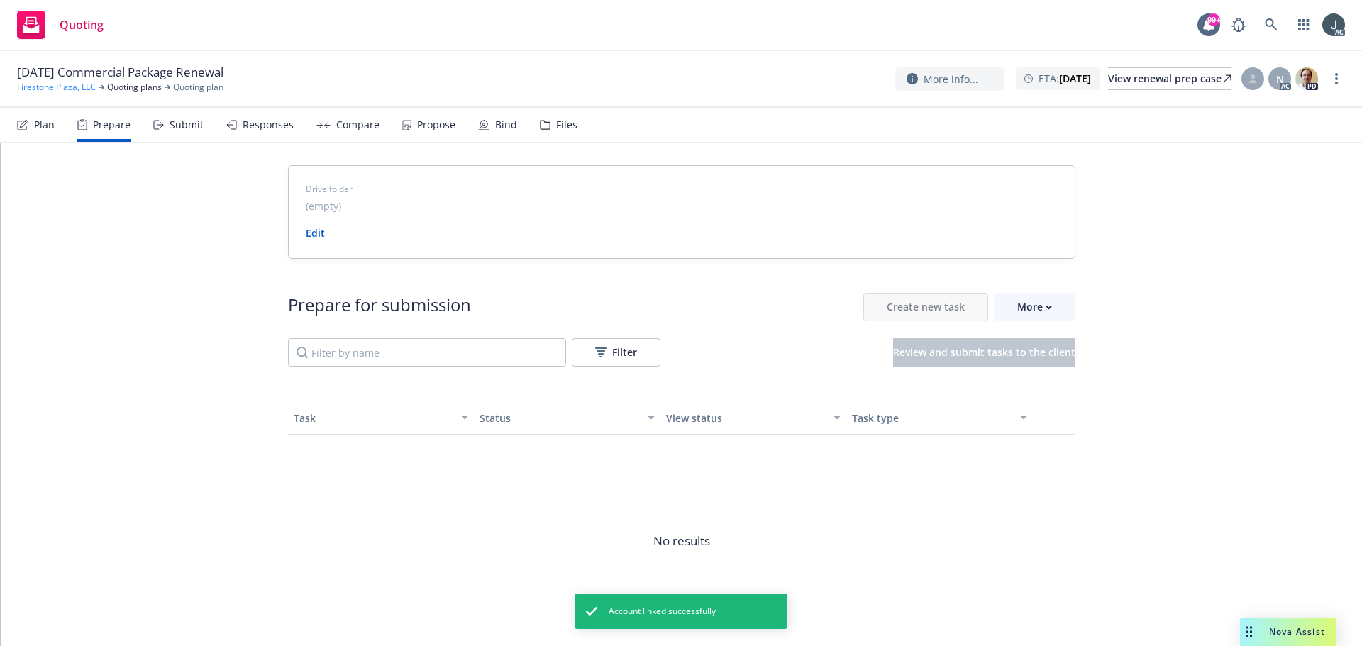
click at [61, 86] on link "Firestone Plaza, LLC" at bounding box center [56, 87] width 79 height 13
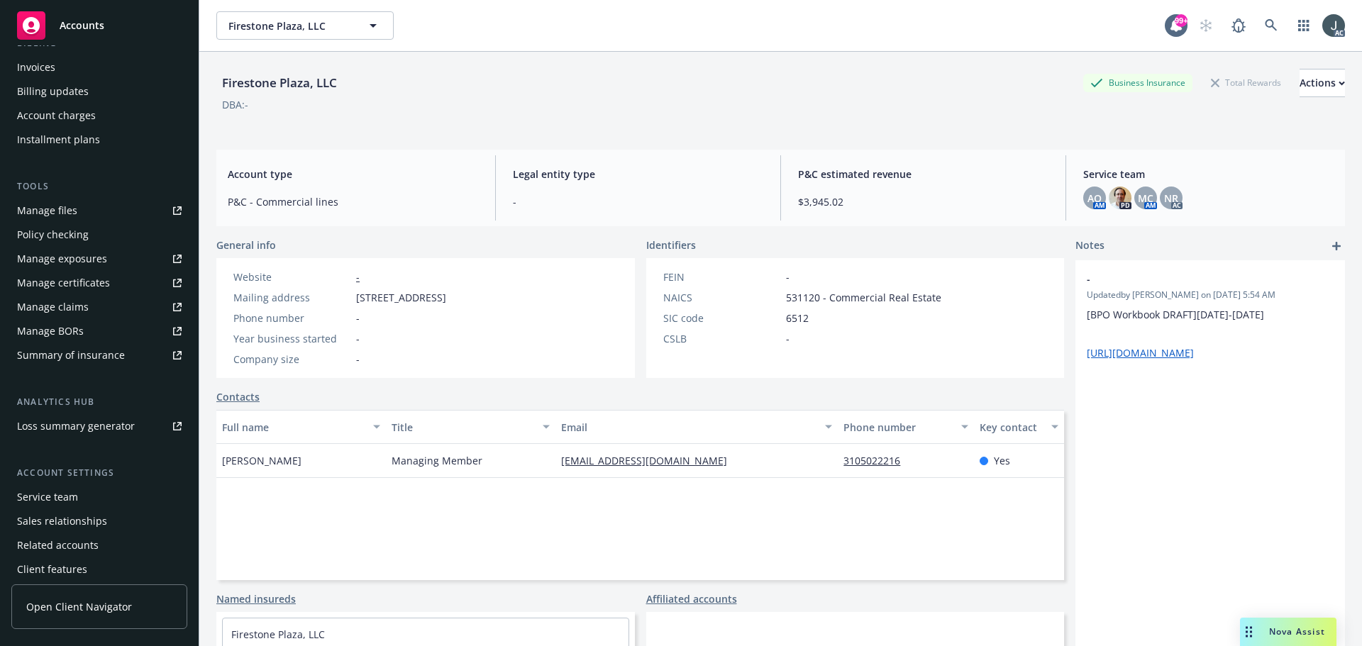
scroll to position [278, 0]
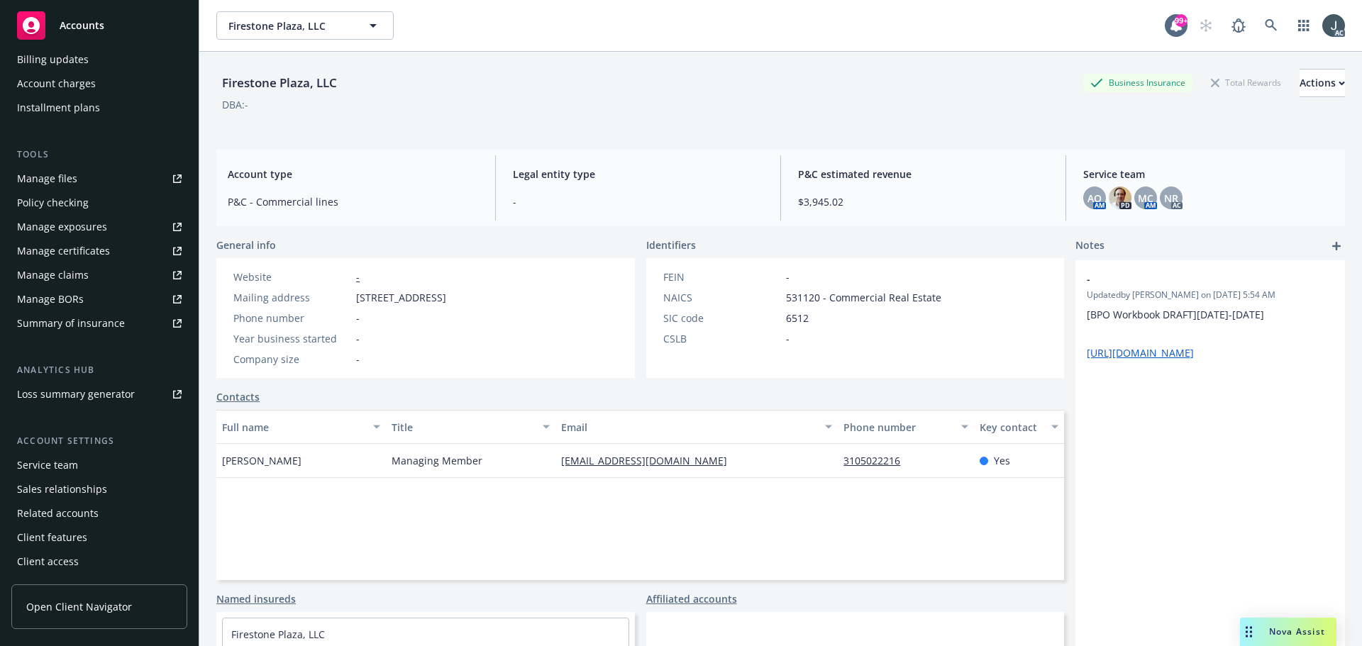
click at [48, 468] on div "Service team" at bounding box center [47, 465] width 61 height 23
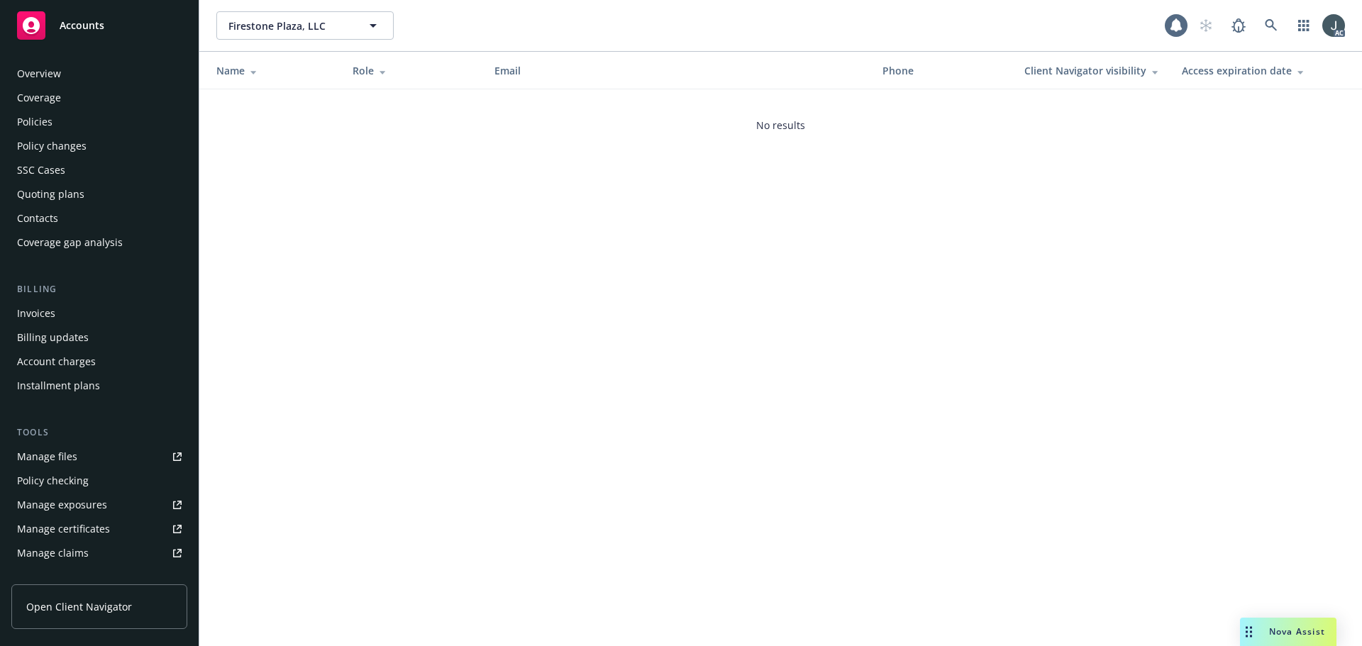
scroll to position [278, 0]
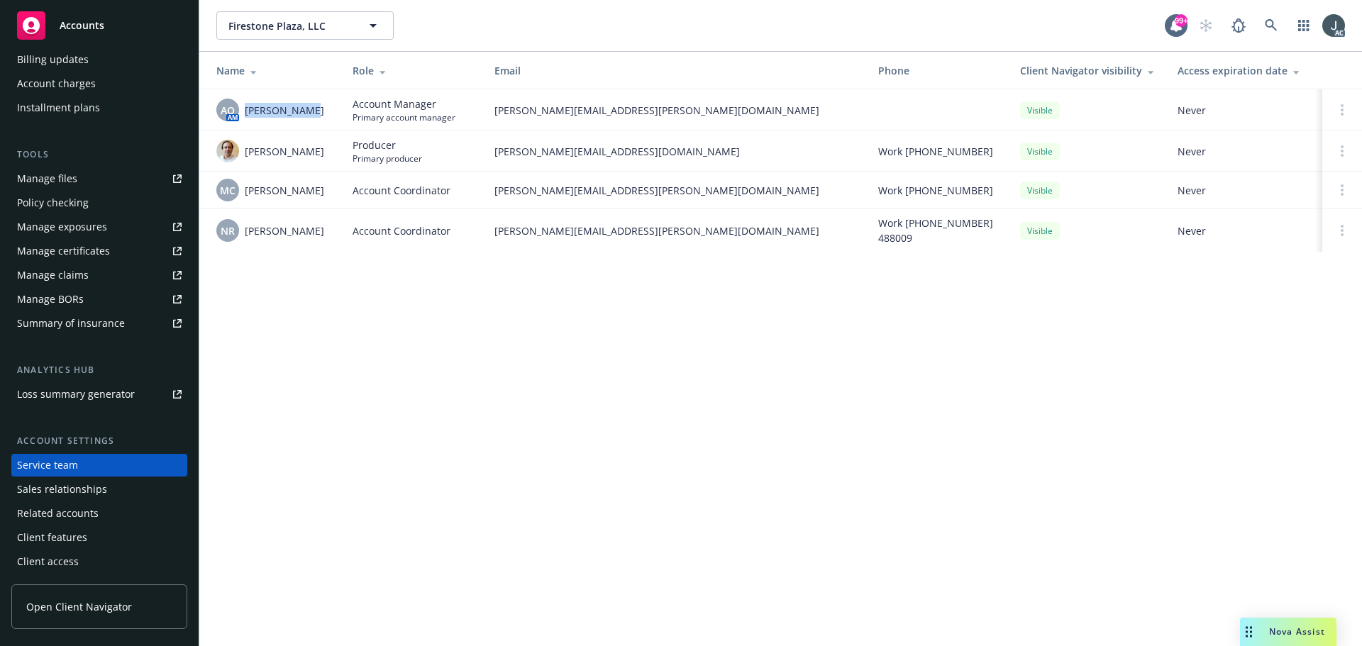
drag, startPoint x: 314, startPoint y: 112, endPoint x: 246, endPoint y: 111, distance: 67.4
click at [246, 111] on div "AO AM [PERSON_NAME]" at bounding box center [272, 110] width 113 height 23
copy span "[PERSON_NAME]"
drag, startPoint x: 327, startPoint y: 151, endPoint x: 246, endPoint y: 153, distance: 80.9
click at [246, 153] on div "[PERSON_NAME]" at bounding box center [272, 151] width 113 height 23
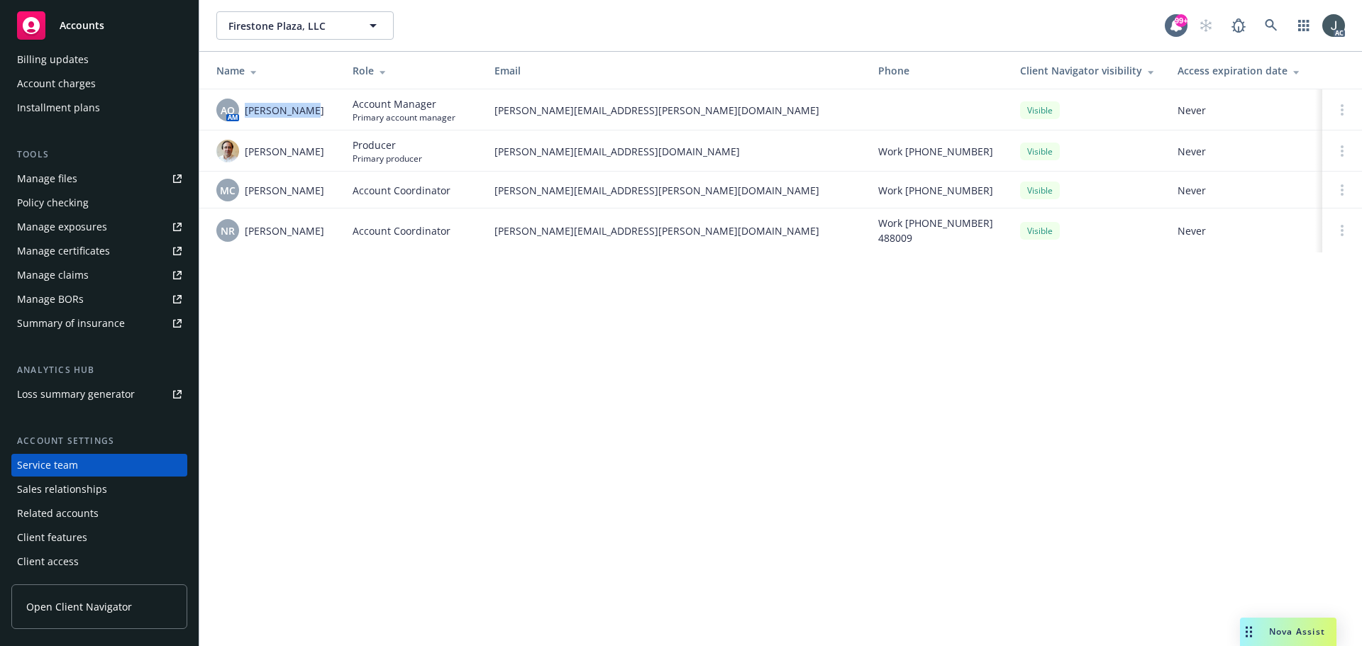
copy span "[PERSON_NAME]"
drag, startPoint x: 326, startPoint y: 193, endPoint x: 247, endPoint y: 192, distance: 79.4
click at [247, 192] on span "[PERSON_NAME]" at bounding box center [284, 190] width 79 height 15
copy span "[PERSON_NAME]"
drag, startPoint x: 297, startPoint y: 233, endPoint x: 246, endPoint y: 233, distance: 51.1
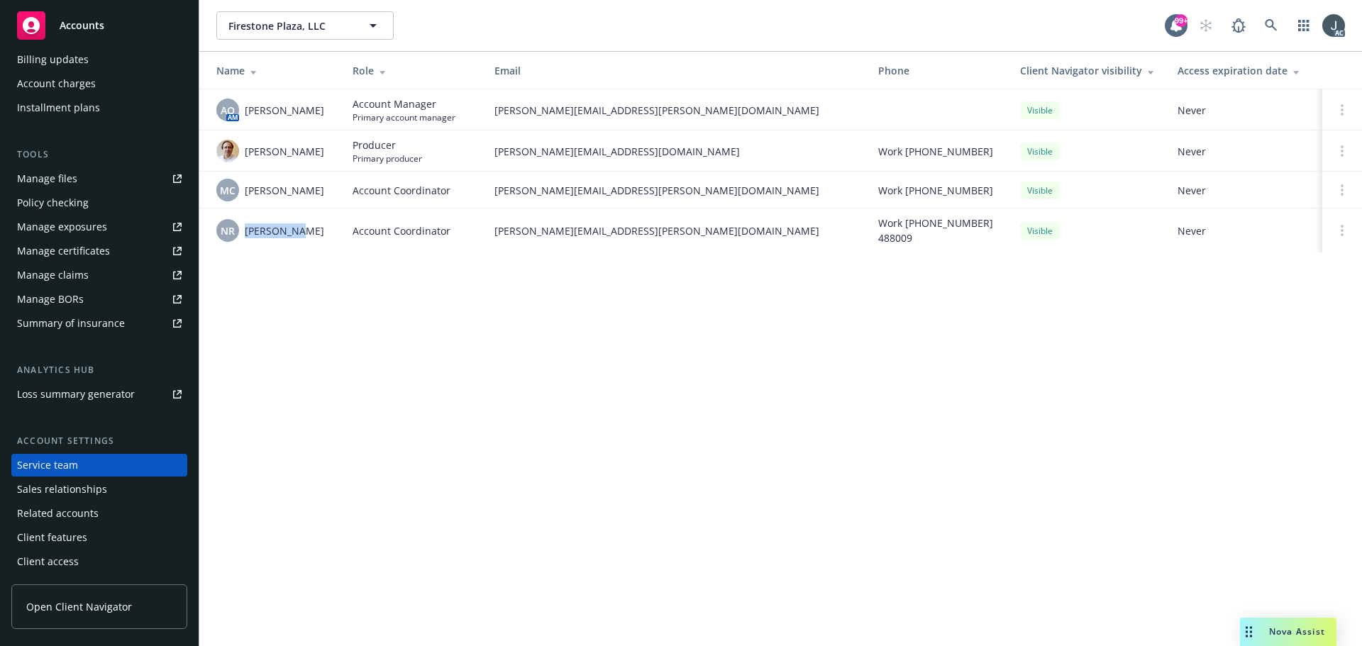
click at [246, 233] on div "NR Nolan Ross" at bounding box center [272, 230] width 113 height 23
copy span "Nolan Ross"
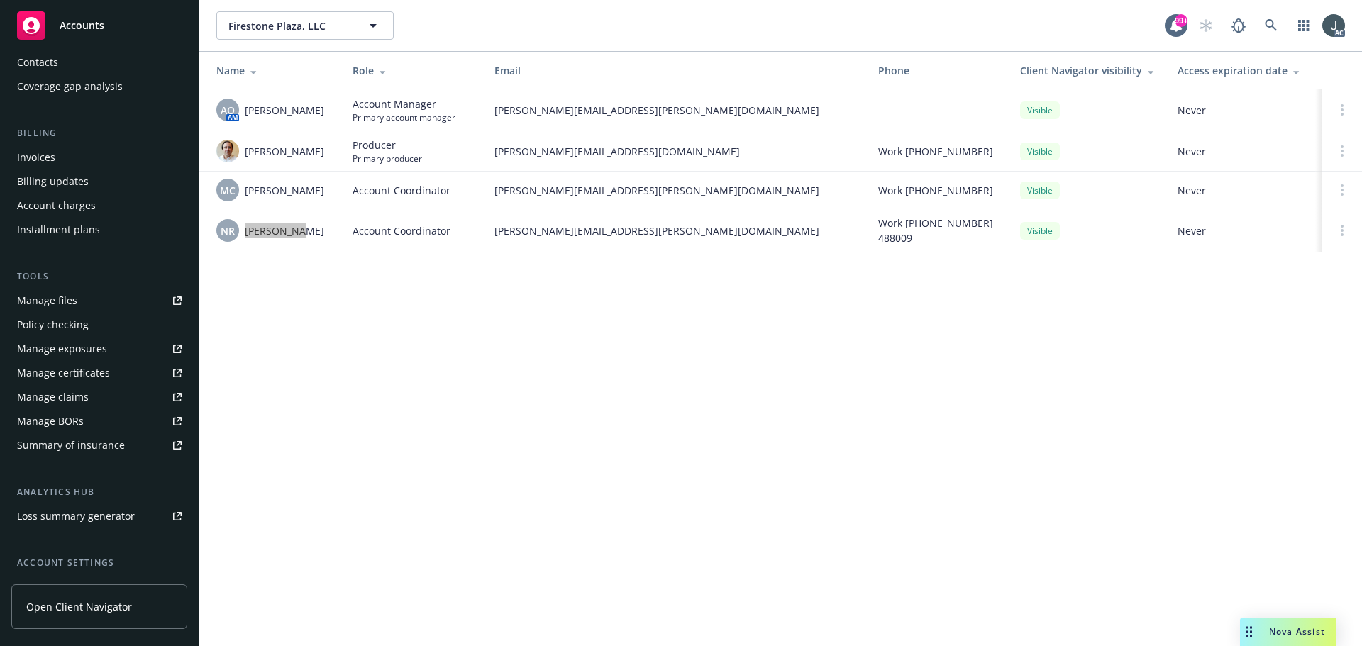
scroll to position [0, 0]
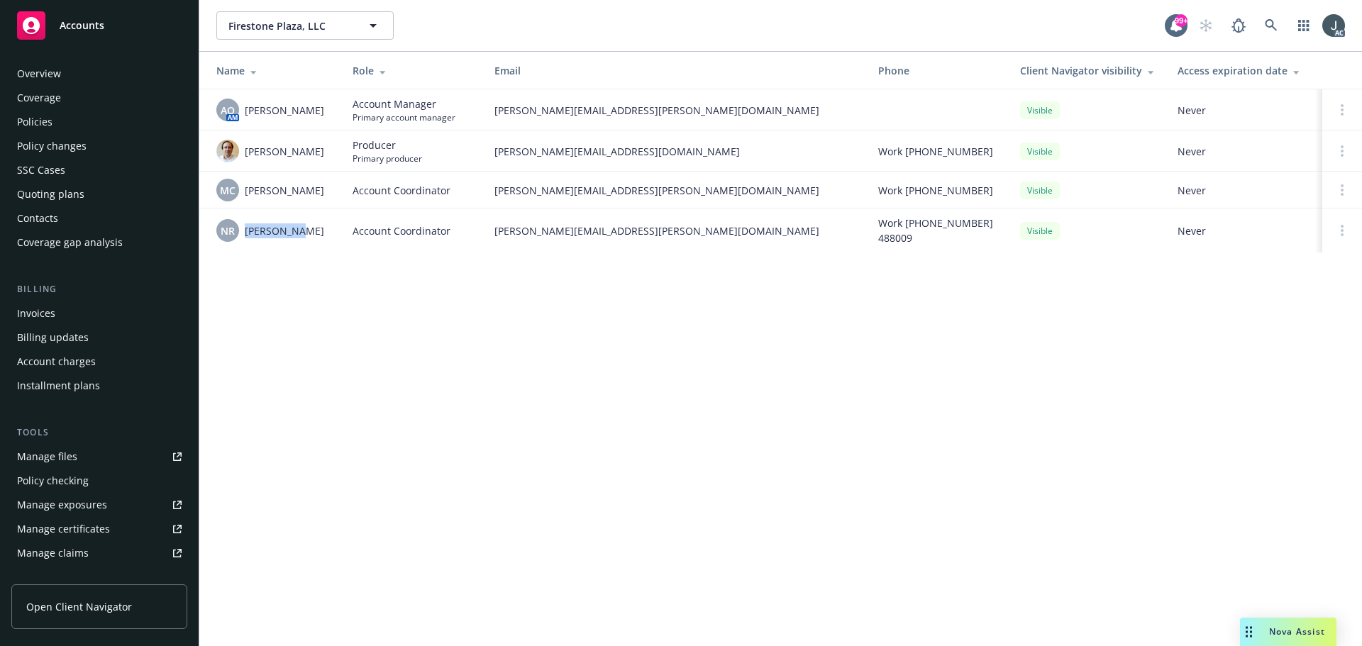
click at [43, 78] on div "Overview" at bounding box center [39, 73] width 44 height 23
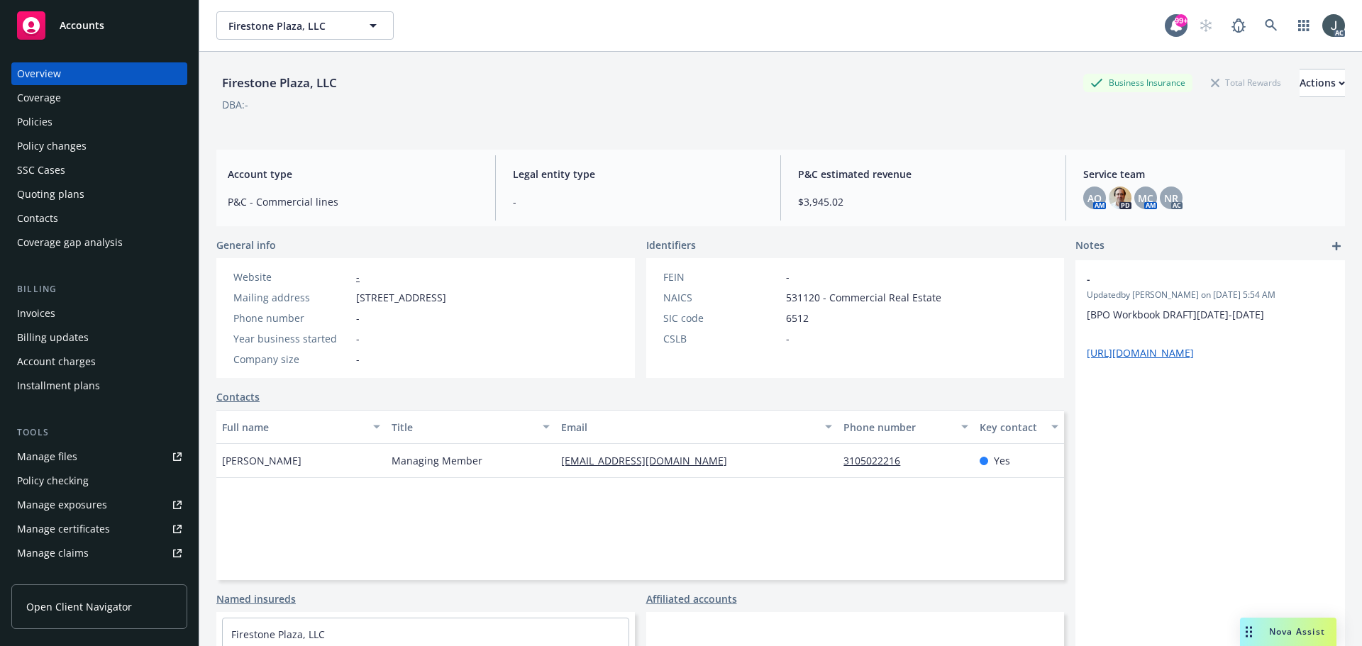
drag, startPoint x: 361, startPoint y: 297, endPoint x: 462, endPoint y: 294, distance: 101.5
click at [446, 294] on span "2709 FIRESTONE BLVD, SOUTH GATE, CA, 90280-2708" at bounding box center [401, 297] width 90 height 15
click at [452, 346] on div "Website - Mailing address 2709 FIRESTONE BLVD, SOUTH GATE, CA, 90280-2708 Phone…" at bounding box center [340, 318] width 224 height 97
drag, startPoint x: 356, startPoint y: 299, endPoint x: 526, endPoint y: 296, distance: 169.5
click at [446, 296] on span "2709 FIRESTONE BLVD, SOUTH GATE, CA, 90280-2708" at bounding box center [401, 297] width 90 height 15
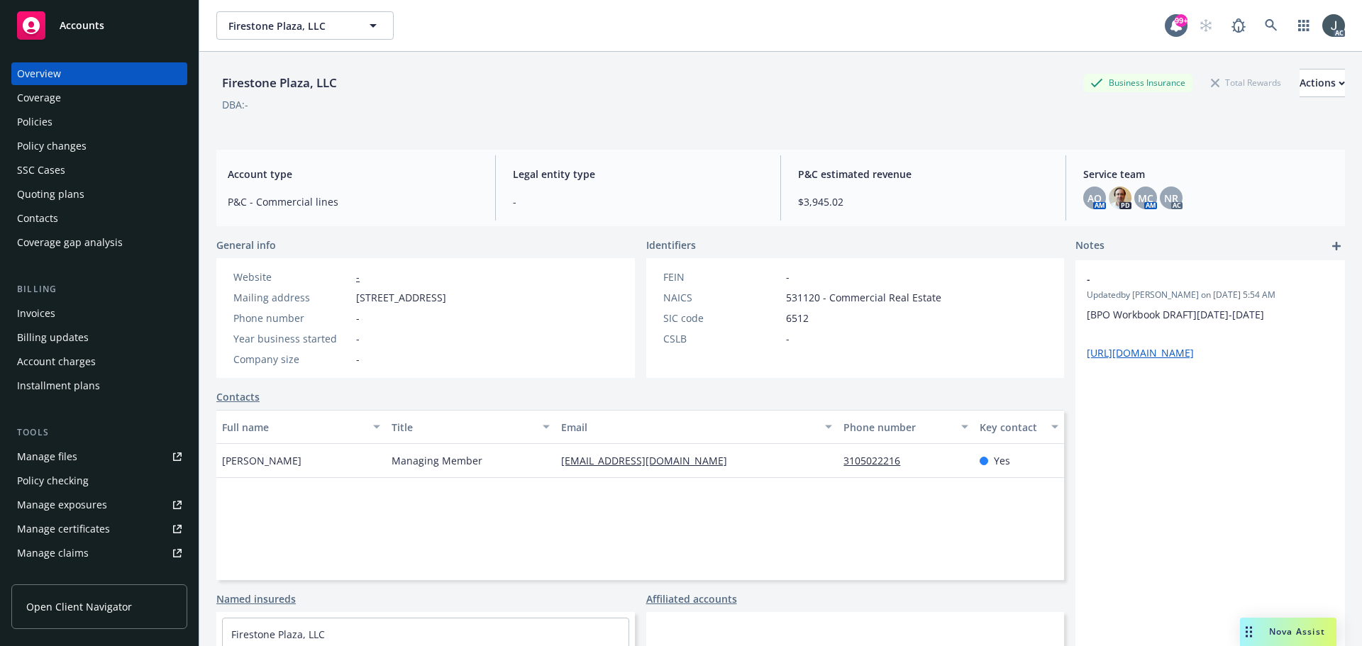
copy span "2709 FIRESTONE BLVD, SOUTH GATE"
click at [446, 300] on span "2709 FIRESTONE BLVD, SOUTH GATE, CA, 90280-2708" at bounding box center [401, 297] width 90 height 15
copy span "90280"
click at [34, 128] on div "Policies" at bounding box center [34, 122] width 35 height 23
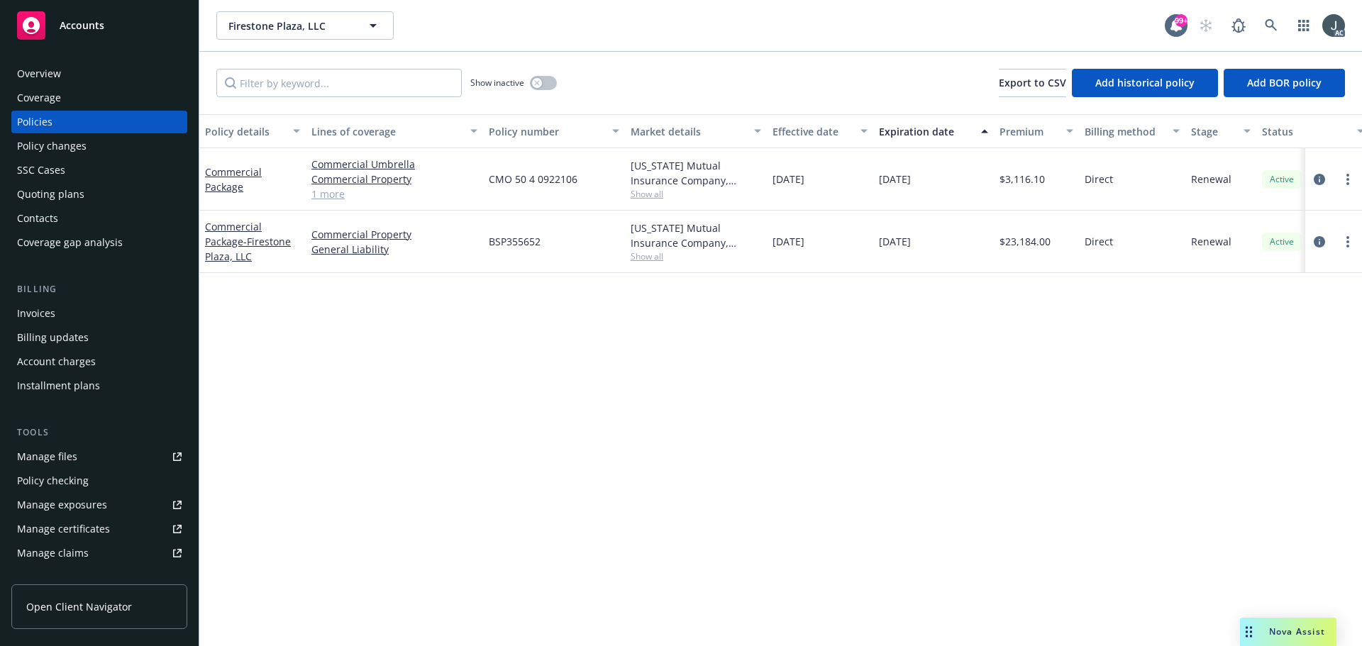
click at [340, 197] on link "1 more" at bounding box center [394, 194] width 166 height 15
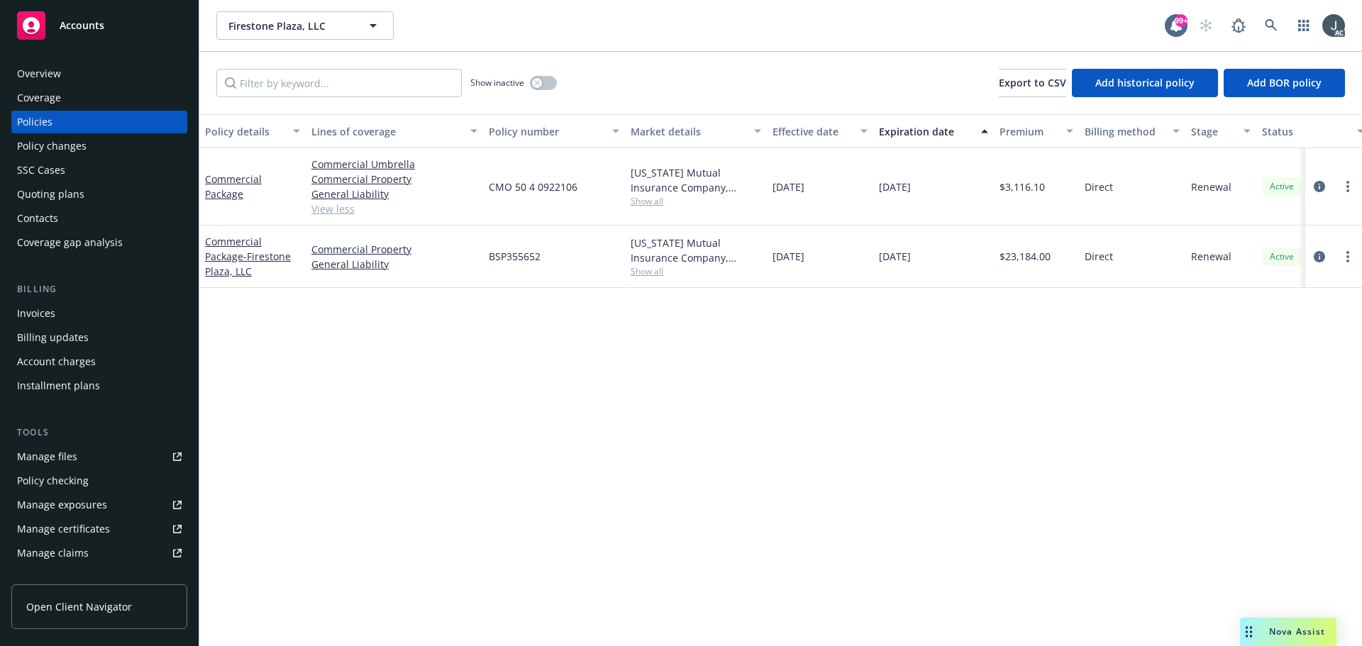
drag, startPoint x: 877, startPoint y: 188, endPoint x: 967, endPoint y: 193, distance: 89.5
click at [967, 193] on div "12/17/2025" at bounding box center [933, 186] width 121 height 77
copy span "12/17/2025"
drag, startPoint x: 253, startPoint y: 209, endPoint x: 205, endPoint y: 182, distance: 54.6
click at [205, 182] on div "Commercial Package" at bounding box center [252, 186] width 106 height 77
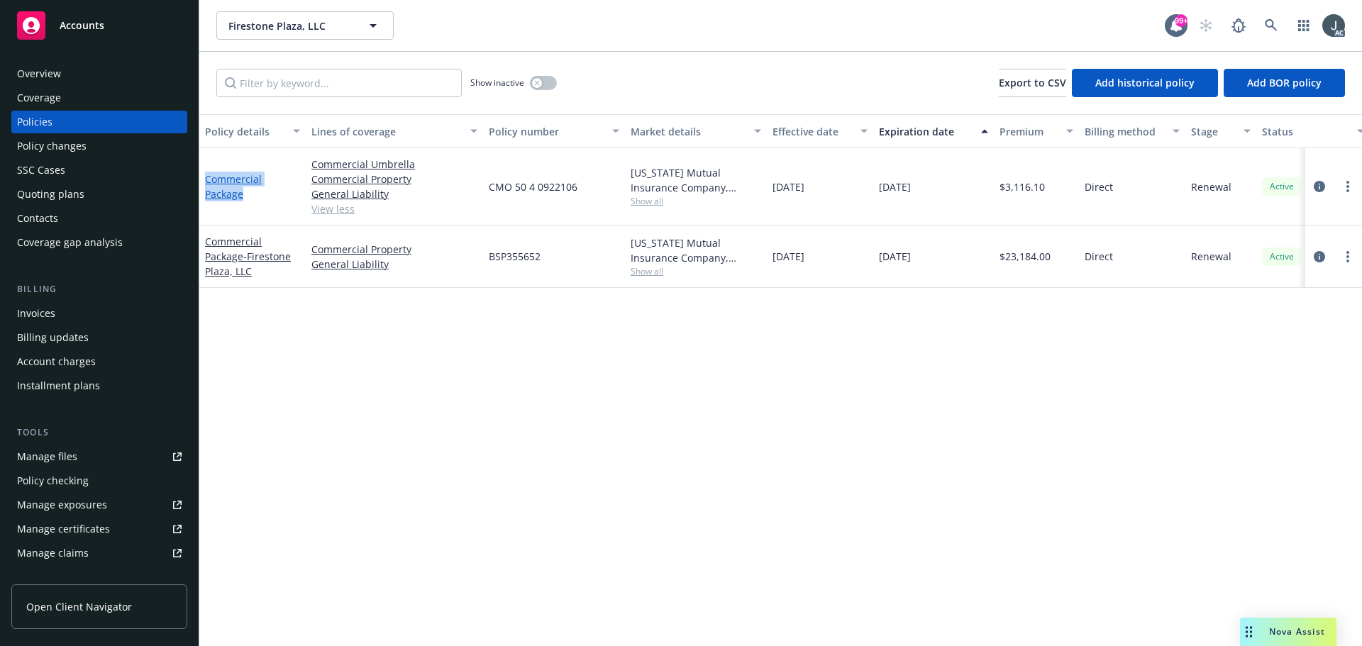
copy link "Commercial Package"
click at [1316, 188] on icon "circleInformation" at bounding box center [1319, 186] width 11 height 11
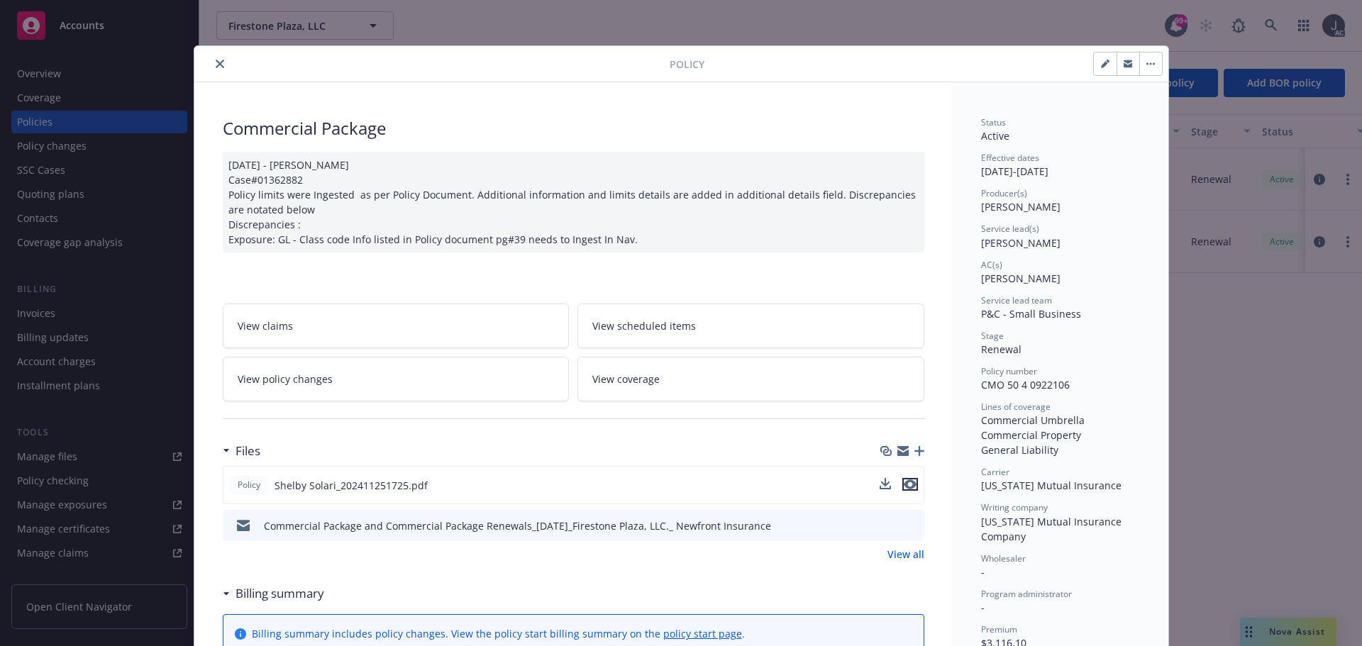
click at [908, 482] on icon "preview file" at bounding box center [910, 484] width 13 height 10
click at [219, 56] on div at bounding box center [435, 63] width 470 height 17
click at [218, 62] on button "close" at bounding box center [219, 63] width 17 height 17
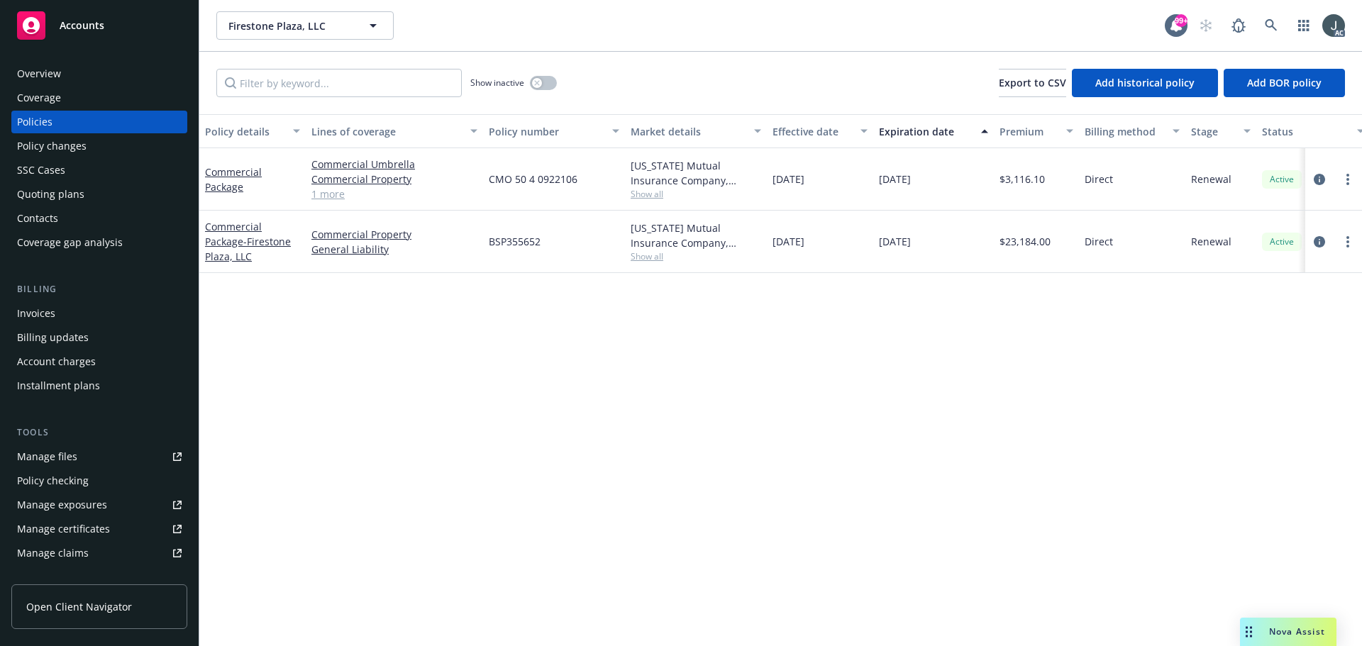
click at [76, 71] on div "Overview" at bounding box center [99, 73] width 165 height 23
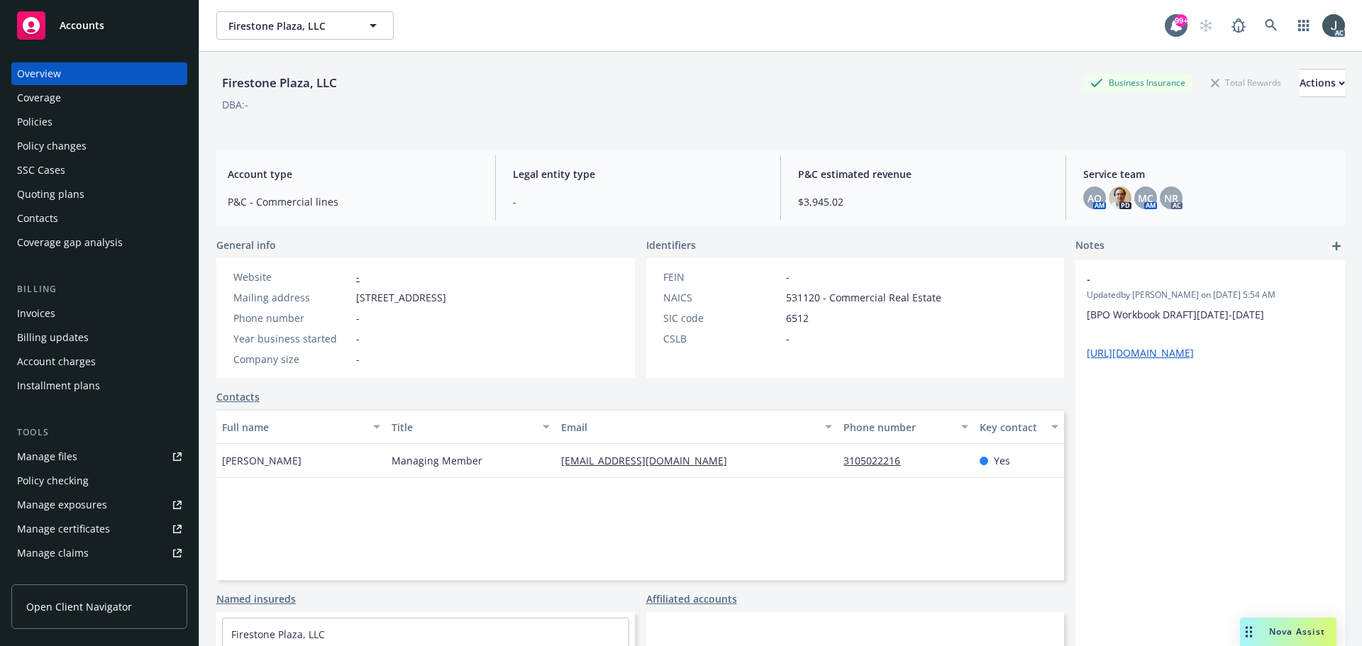
click at [27, 455] on div "Manage files" at bounding box center [47, 456] width 60 height 23
click at [799, 296] on span "531120 - Commercial Real Estate" at bounding box center [863, 297] width 155 height 15
copy span "531120"
drag, startPoint x: 306, startPoint y: 462, endPoint x: 223, endPoint y: 462, distance: 83.0
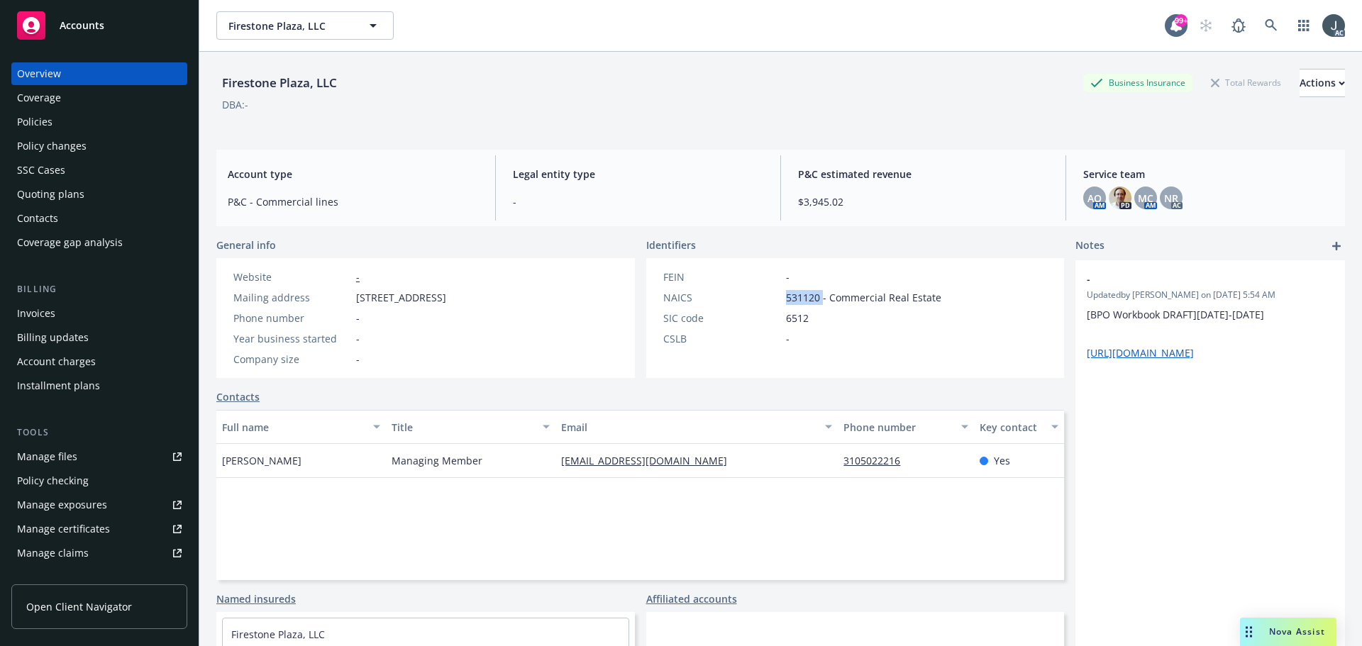
click at [223, 462] on div "Aris Sarigianides" at bounding box center [301, 461] width 170 height 34
copy span "Aris Sarigianides"
drag, startPoint x: 389, startPoint y: 461, endPoint x: 499, endPoint y: 465, distance: 110.0
click at [499, 465] on div "Managing Member" at bounding box center [471, 461] width 170 height 34
drag, startPoint x: 721, startPoint y: 455, endPoint x: 558, endPoint y: 458, distance: 162.4
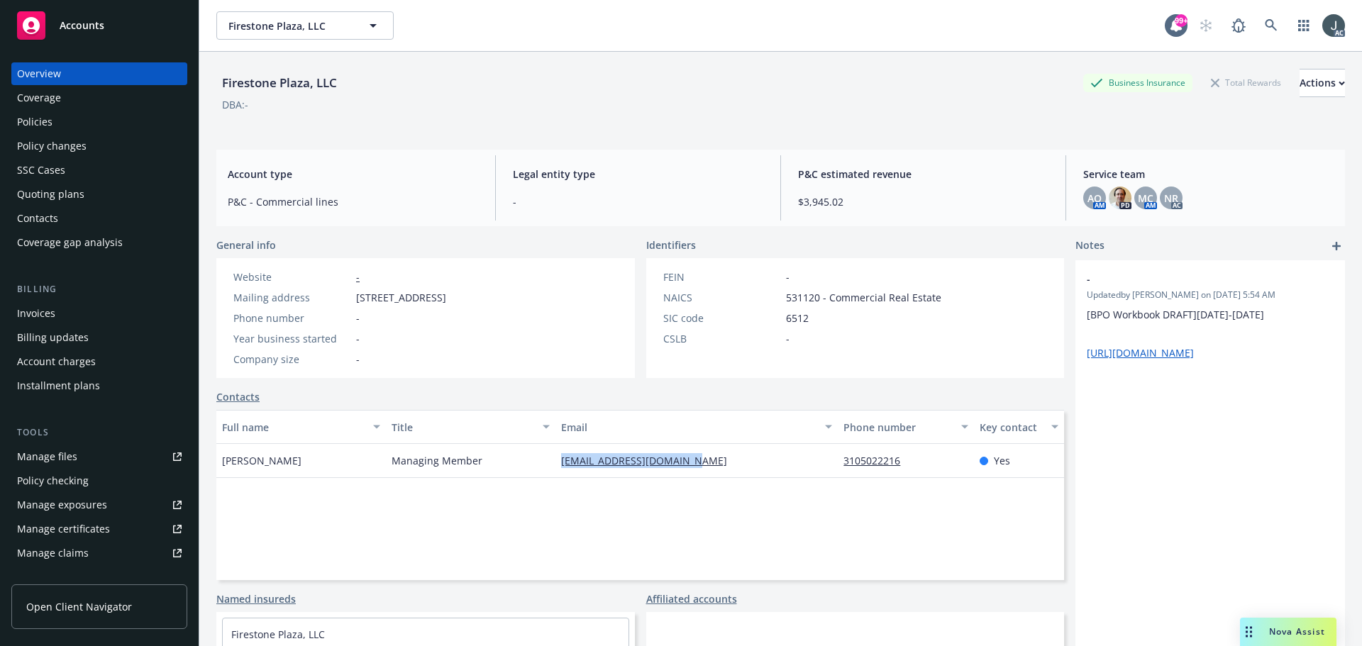
click at [558, 458] on div "aris@boboshamburgers.com" at bounding box center [696, 461] width 282 height 34
drag, startPoint x: 909, startPoint y: 465, endPoint x: 834, endPoint y: 468, distance: 75.3
click at [838, 468] on div "3105022216" at bounding box center [905, 461] width 135 height 34
click at [50, 114] on div "Policies" at bounding box center [34, 122] width 35 height 23
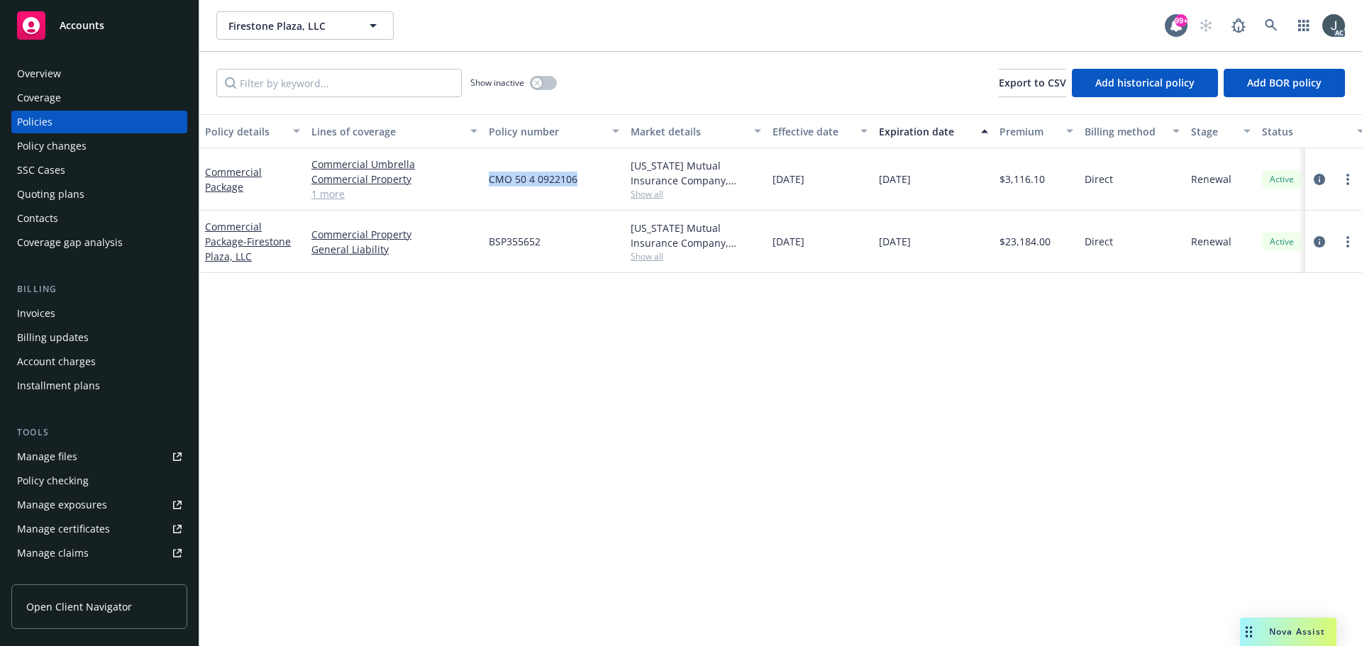
drag, startPoint x: 488, startPoint y: 181, endPoint x: 613, endPoint y: 187, distance: 125.0
click at [613, 187] on div "CMO 50 4 0922106" at bounding box center [554, 179] width 142 height 62
click at [641, 196] on span "Show all" at bounding box center [696, 194] width 131 height 12
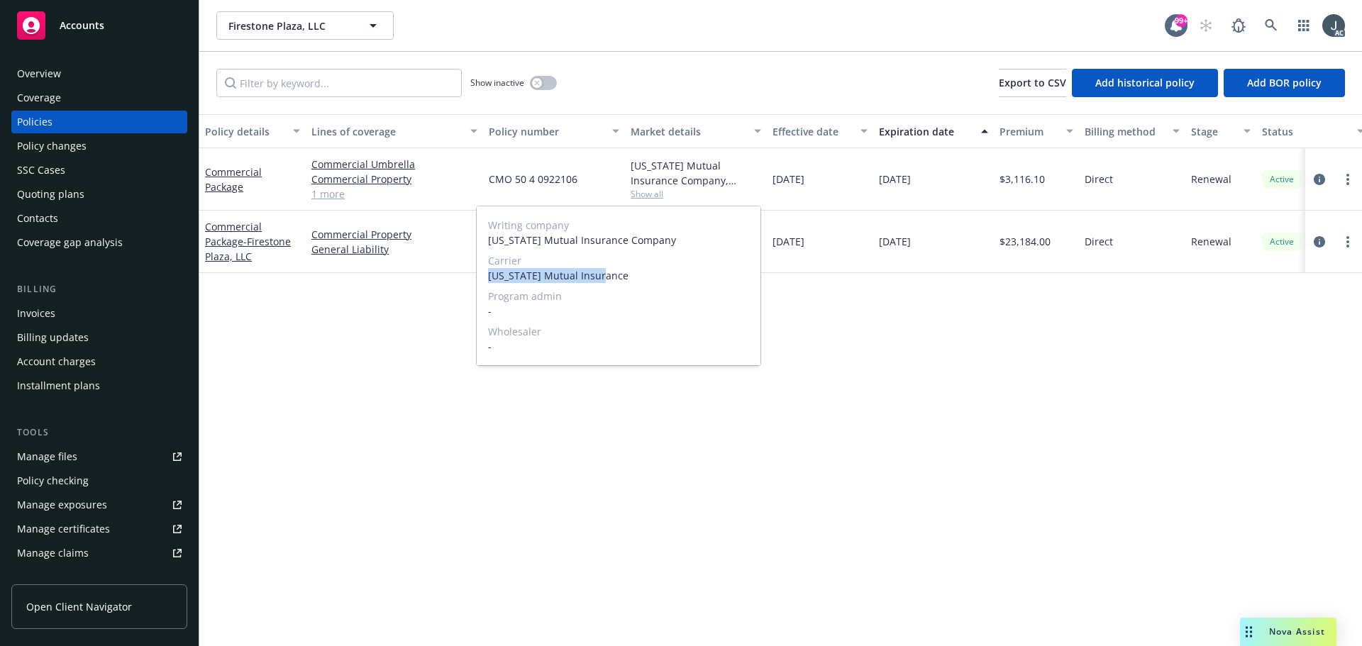
drag, startPoint x: 488, startPoint y: 277, endPoint x: 621, endPoint y: 277, distance: 132.6
click at [621, 277] on span "Oregon Mutual Insurance" at bounding box center [618, 275] width 261 height 15
drag, startPoint x: 775, startPoint y: 179, endPoint x: 837, endPoint y: 183, distance: 61.9
click at [837, 183] on div "12/17/2024" at bounding box center [820, 179] width 106 height 62
click at [1023, 180] on span "$3,116.10" at bounding box center [1021, 179] width 45 height 15
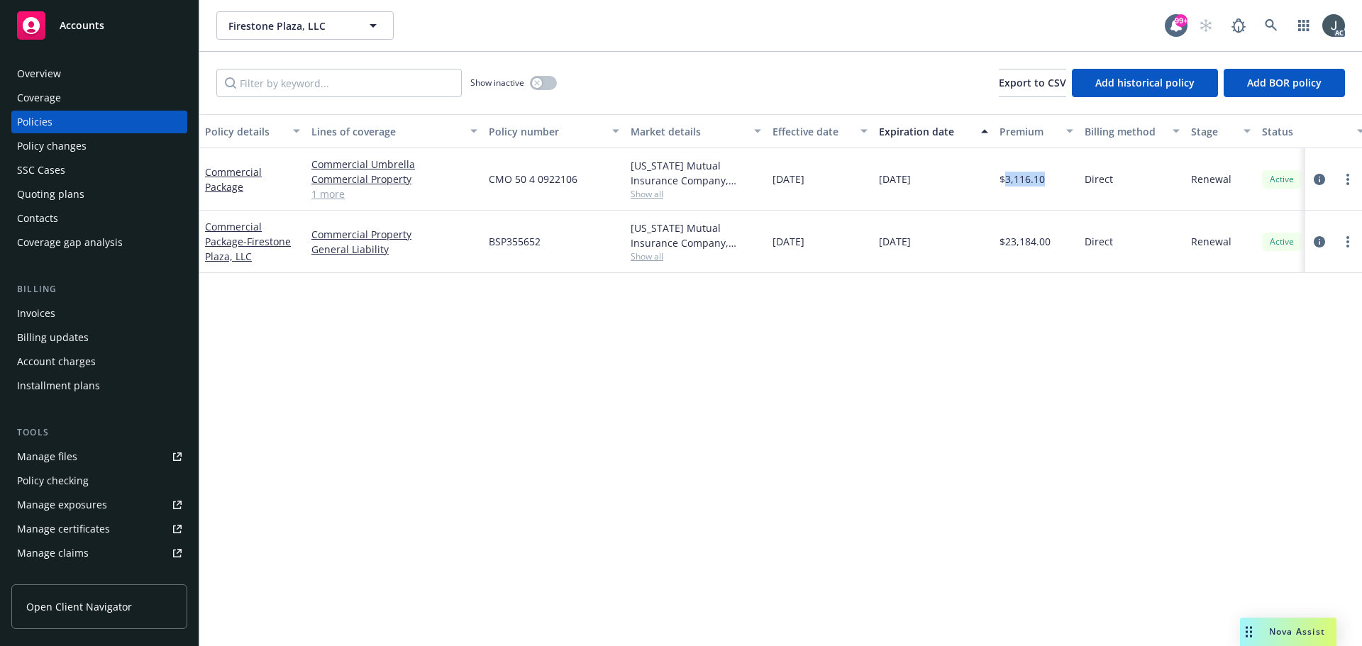
click at [1023, 180] on span "$3,116.10" at bounding box center [1021, 179] width 45 height 15
click at [539, 84] on icon "button" at bounding box center [537, 83] width 6 height 6
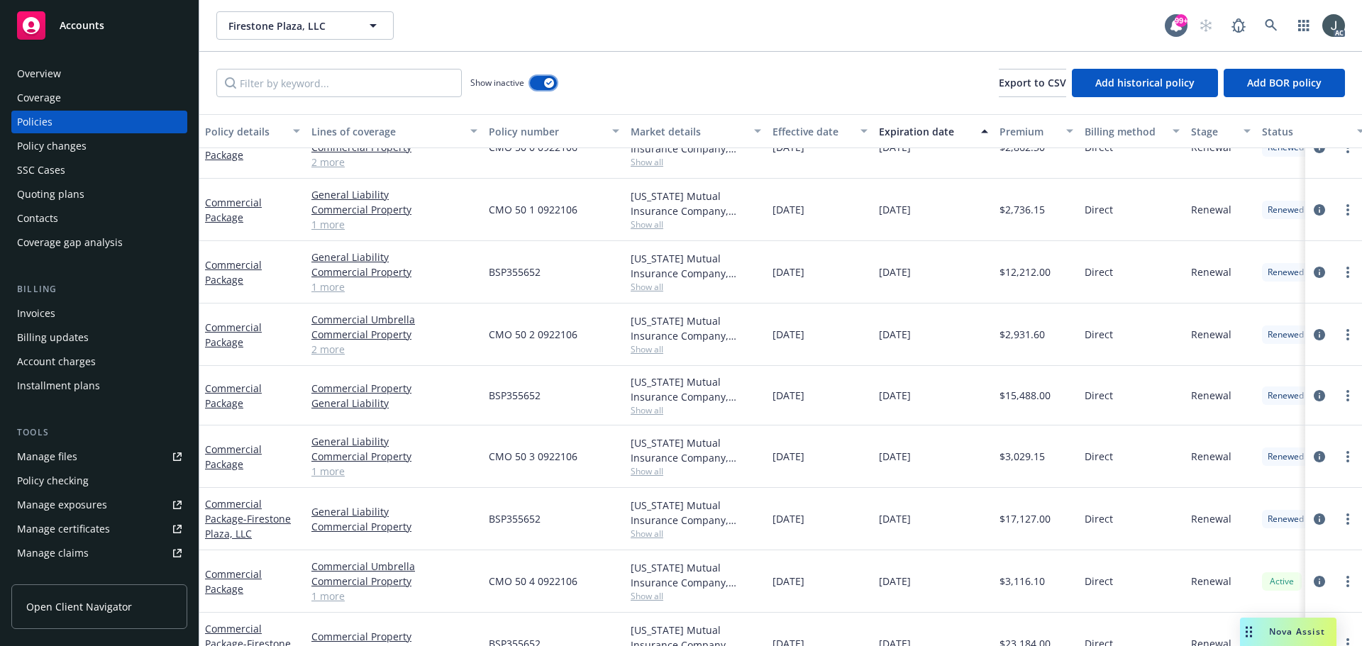
scroll to position [286, 0]
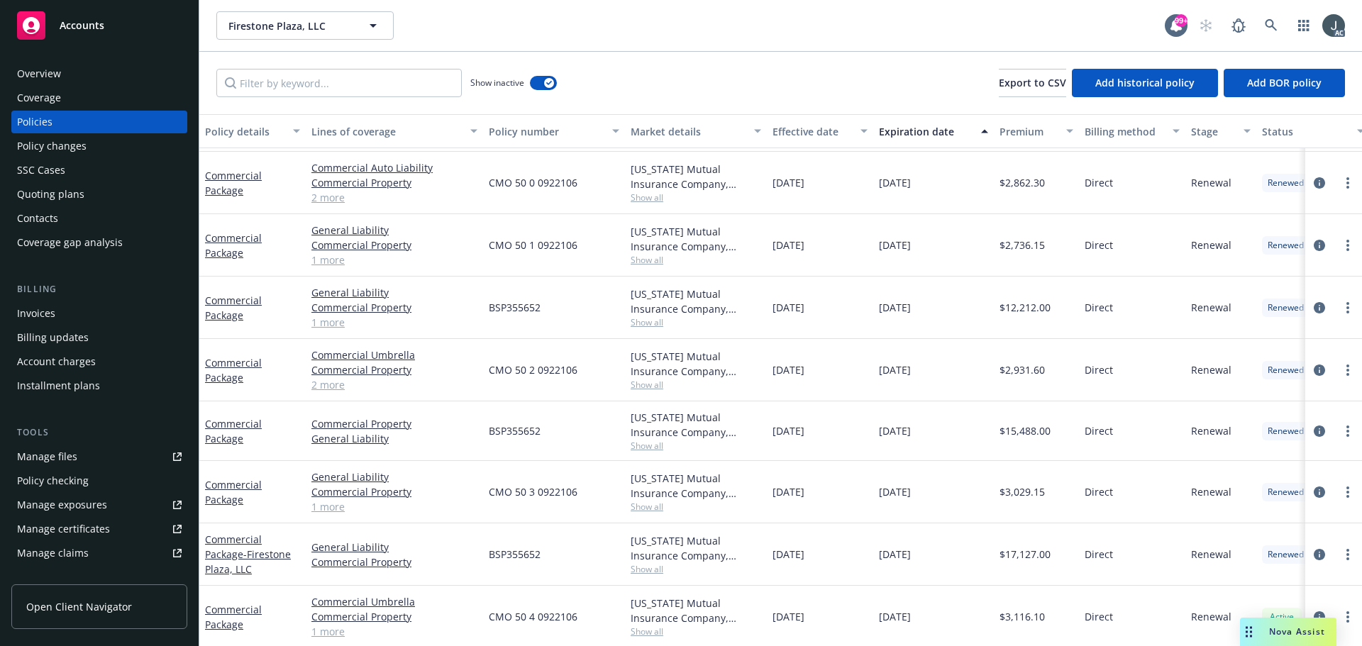
click at [326, 506] on link "1 more" at bounding box center [394, 506] width 166 height 15
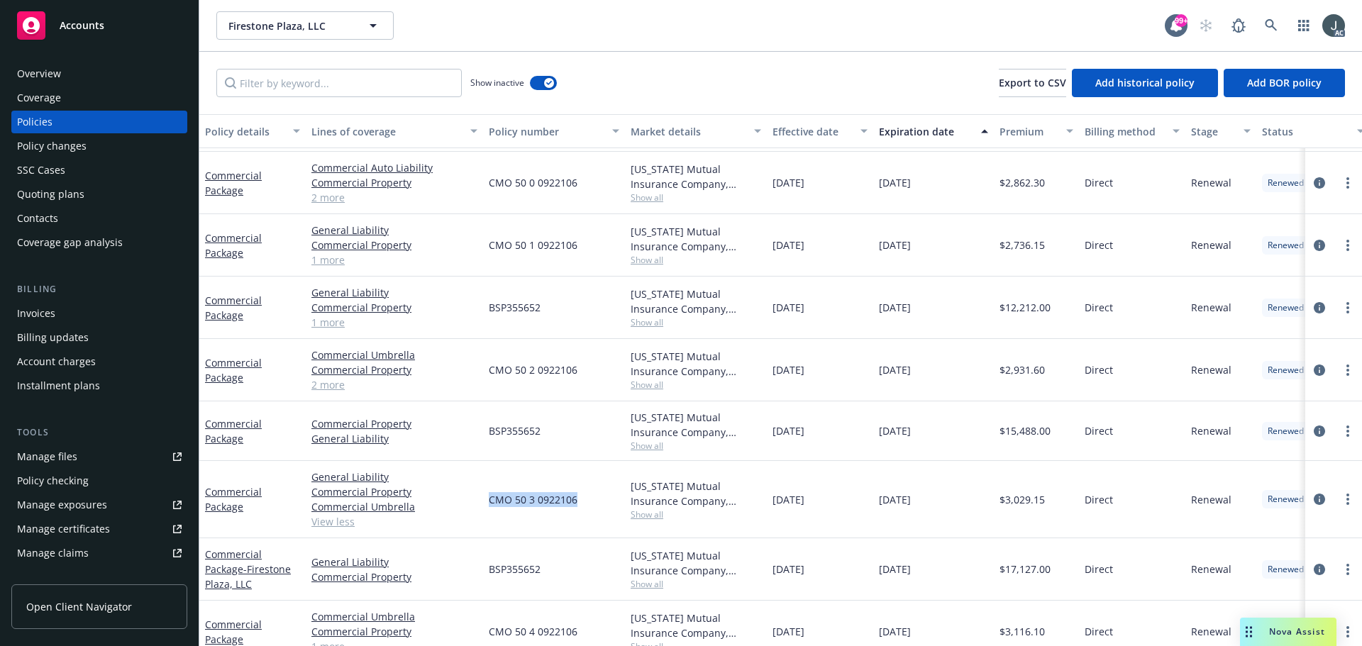
drag, startPoint x: 491, startPoint y: 499, endPoint x: 582, endPoint y: 499, distance: 91.5
click at [582, 499] on div "CMO 50 3 0922106" at bounding box center [554, 499] width 142 height 77
click at [645, 519] on span "Show all" at bounding box center [696, 515] width 131 height 12
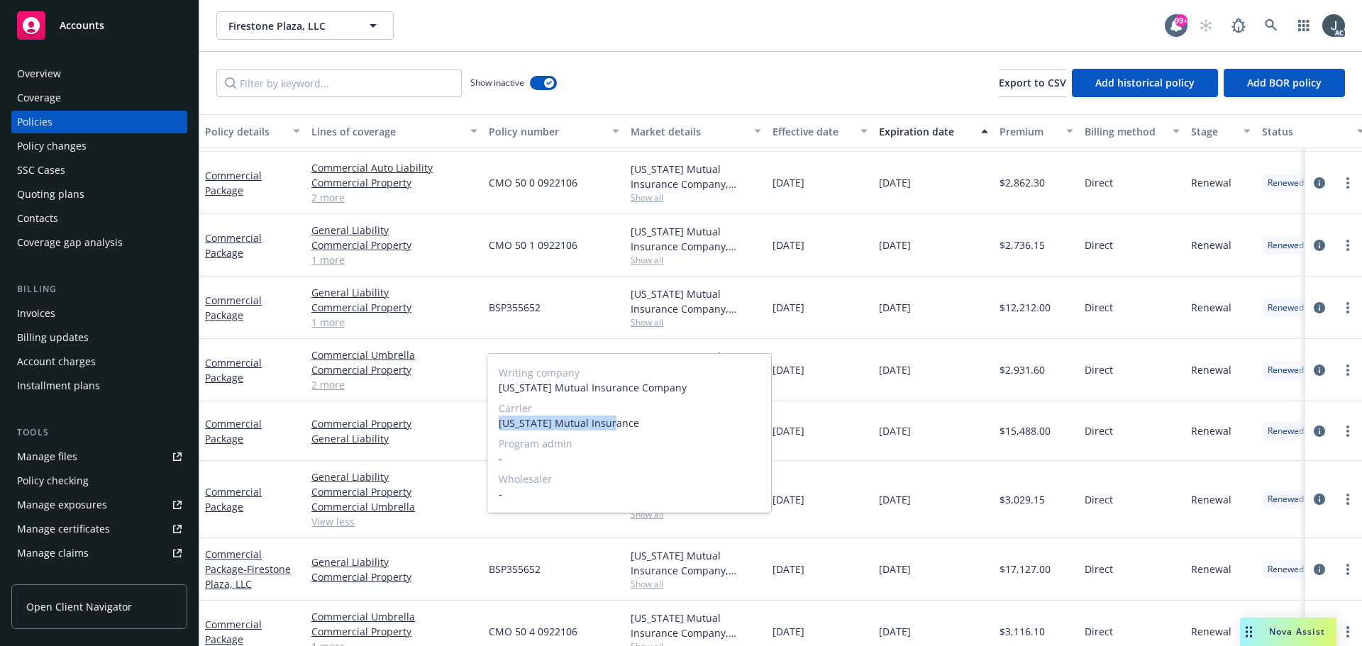
drag, startPoint x: 499, startPoint y: 424, endPoint x: 662, endPoint y: 426, distance: 163.1
click at [640, 426] on span "Oregon Mutual Insurance" at bounding box center [629, 423] width 261 height 15
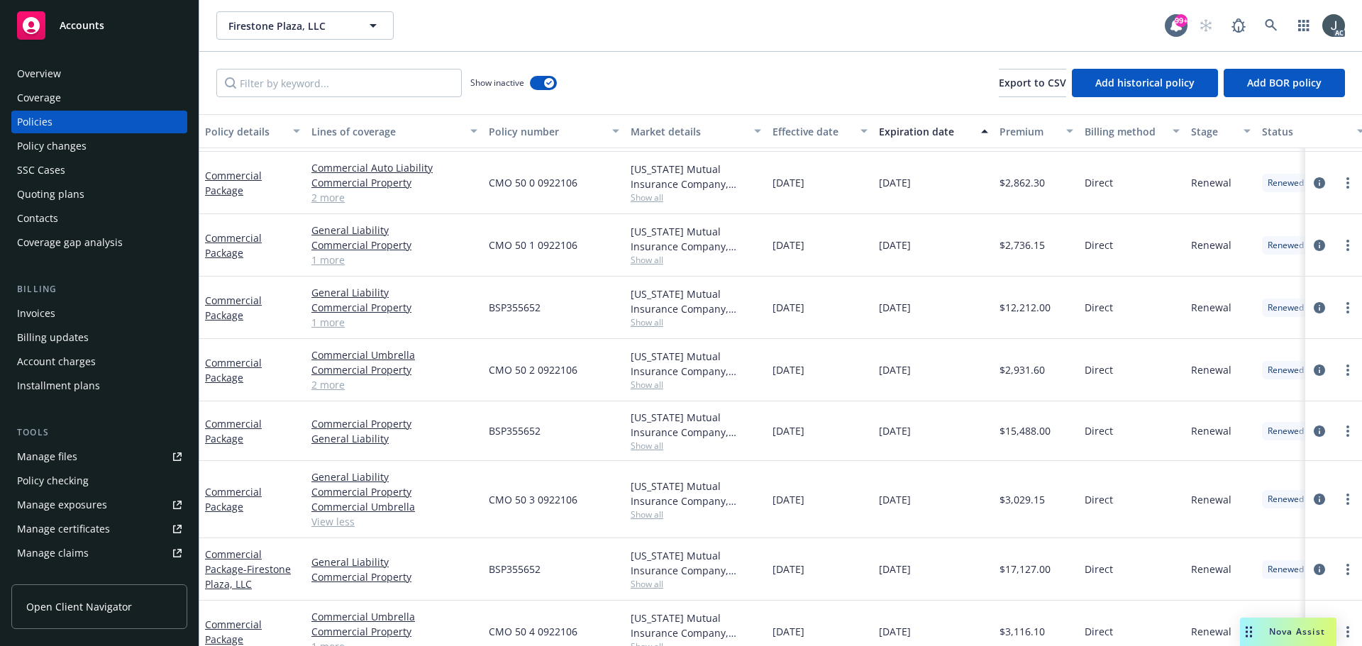
click at [919, 418] on div "12/17/2023" at bounding box center [933, 431] width 121 height 60
drag, startPoint x: 773, startPoint y: 501, endPoint x: 833, endPoint y: 506, distance: 59.8
click at [833, 506] on div "12/17/2023" at bounding box center [820, 499] width 106 height 77
click at [1031, 496] on span "$3,029.15" at bounding box center [1021, 499] width 45 height 15
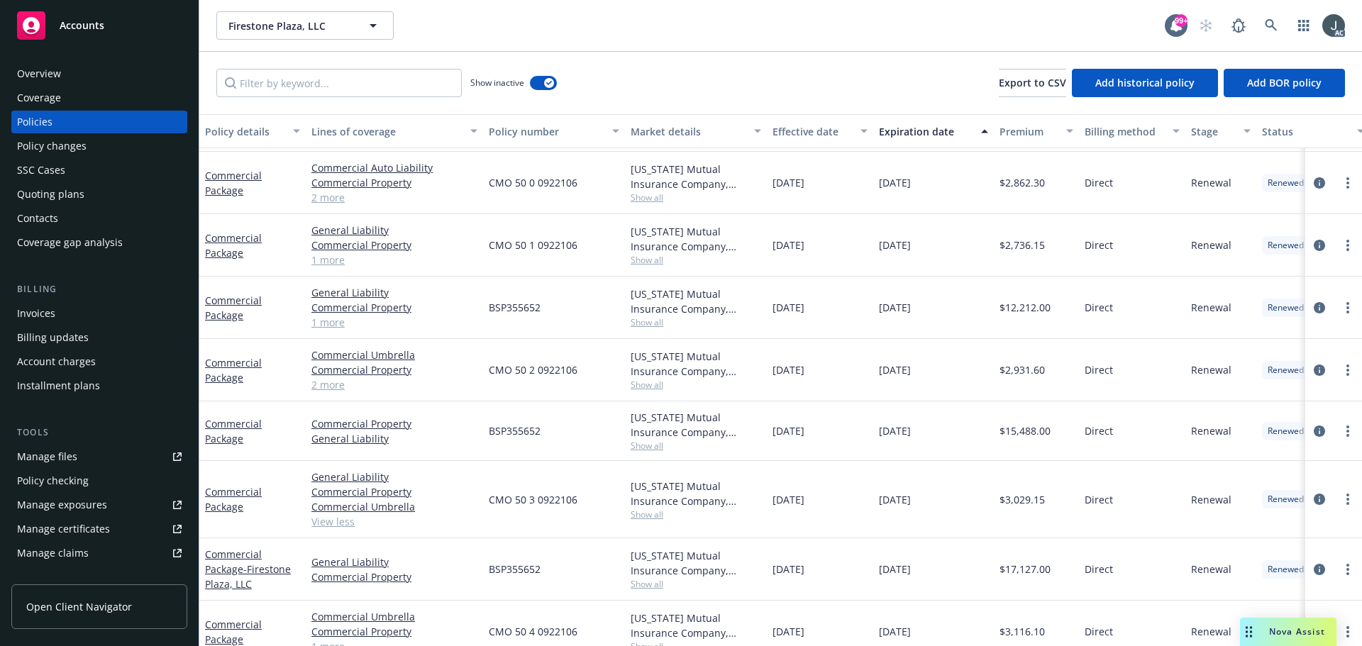
click at [336, 383] on link "2 more" at bounding box center [394, 384] width 166 height 15
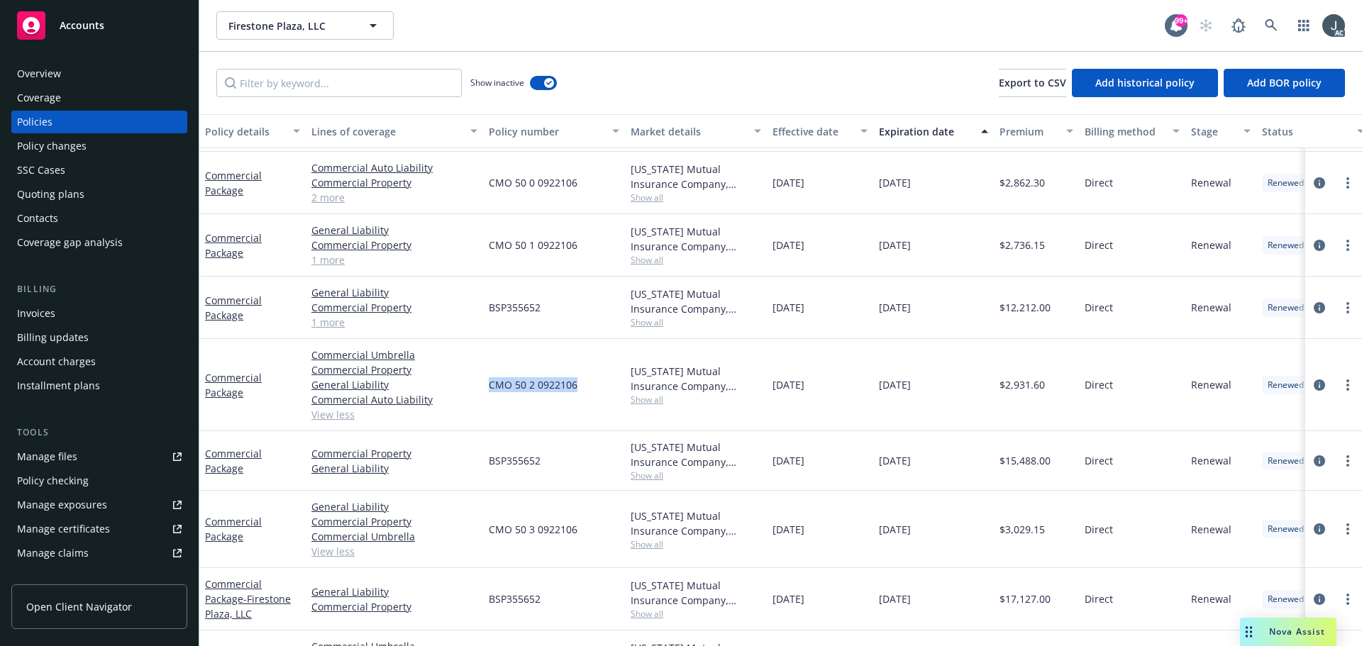
drag, startPoint x: 488, startPoint y: 383, endPoint x: 597, endPoint y: 389, distance: 109.4
click at [597, 389] on div "CMO 50 2 0922106" at bounding box center [554, 385] width 142 height 92
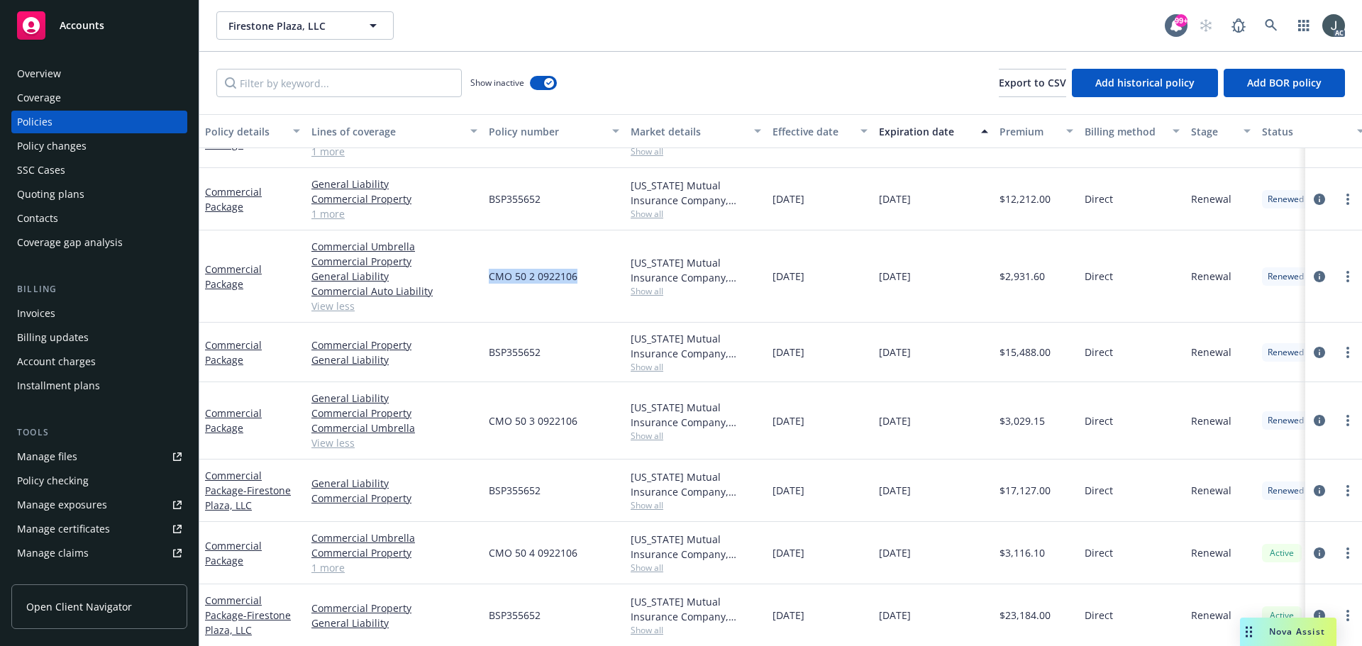
scroll to position [323, 0]
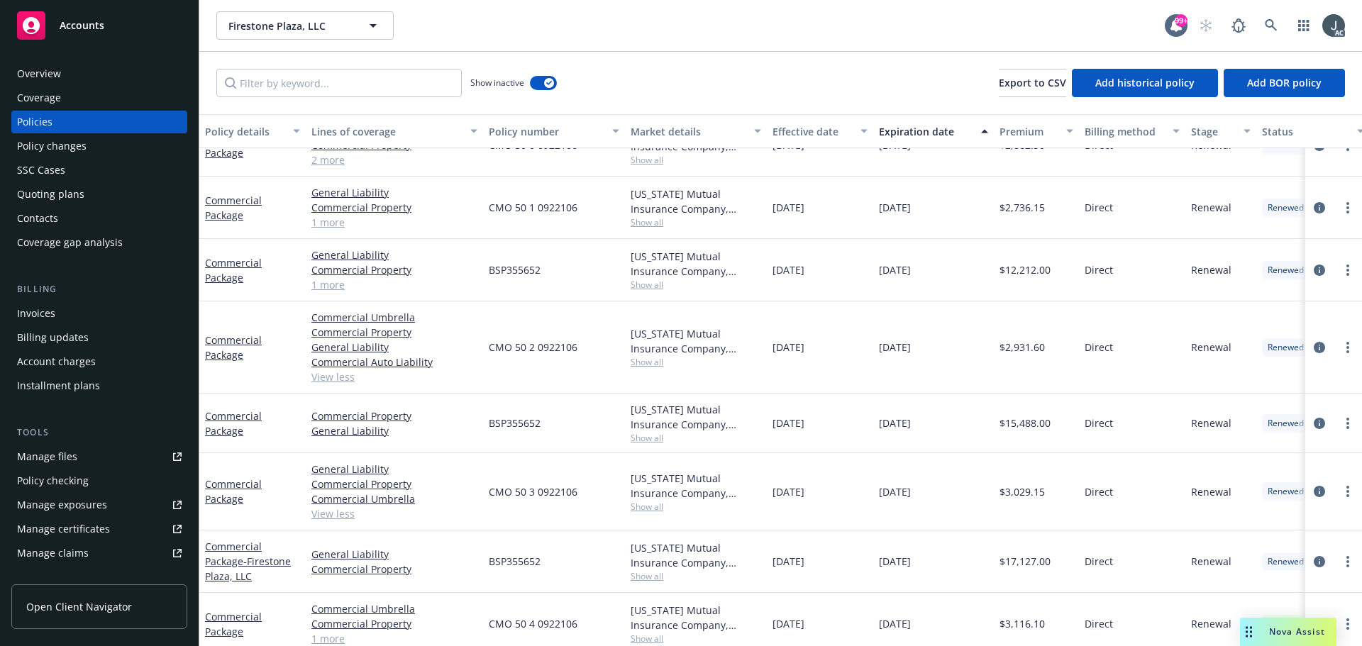
click at [665, 364] on span "Show all" at bounding box center [696, 362] width 131 height 12
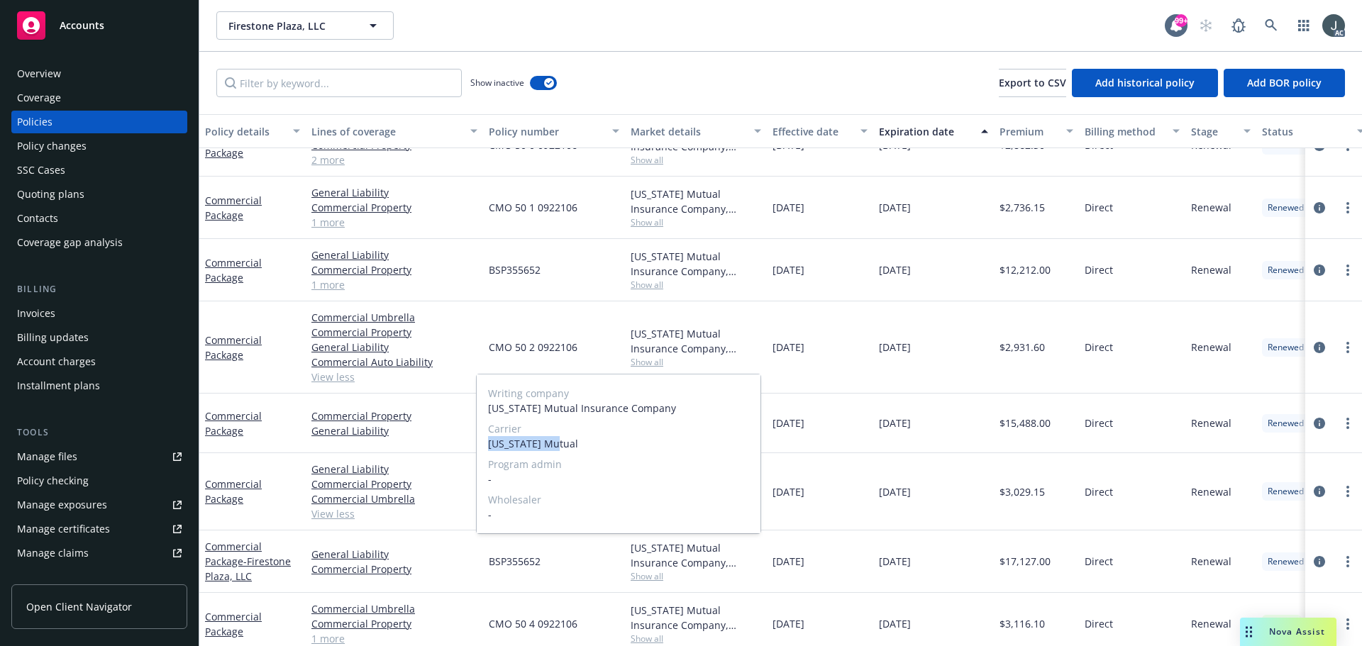
drag, startPoint x: 489, startPoint y: 443, endPoint x: 565, endPoint y: 444, distance: 75.9
click at [565, 444] on span "Oregon Mutual" at bounding box center [618, 443] width 261 height 15
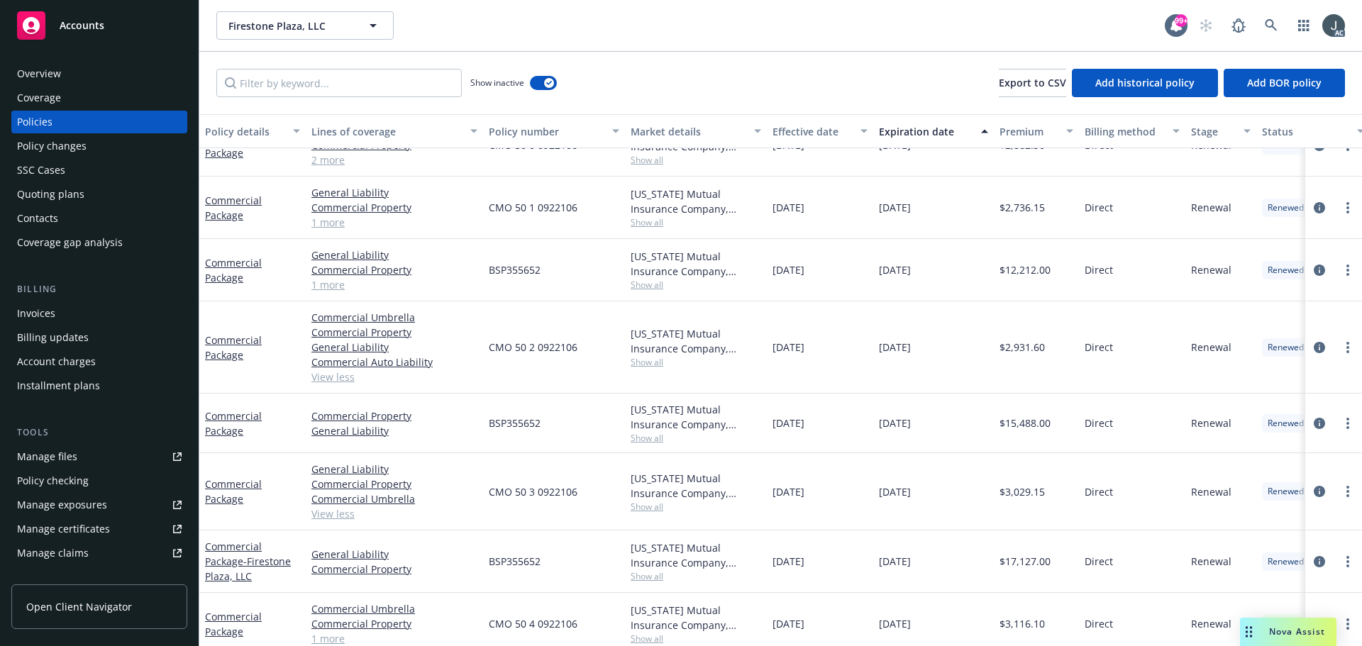
click at [891, 338] on div "12/17/2023" at bounding box center [933, 347] width 121 height 92
drag, startPoint x: 775, startPoint y: 348, endPoint x: 836, endPoint y: 349, distance: 61.0
click at [836, 349] on div "12/17/2022" at bounding box center [820, 347] width 106 height 92
click at [1019, 344] on span "$2,931.60" at bounding box center [1021, 347] width 45 height 15
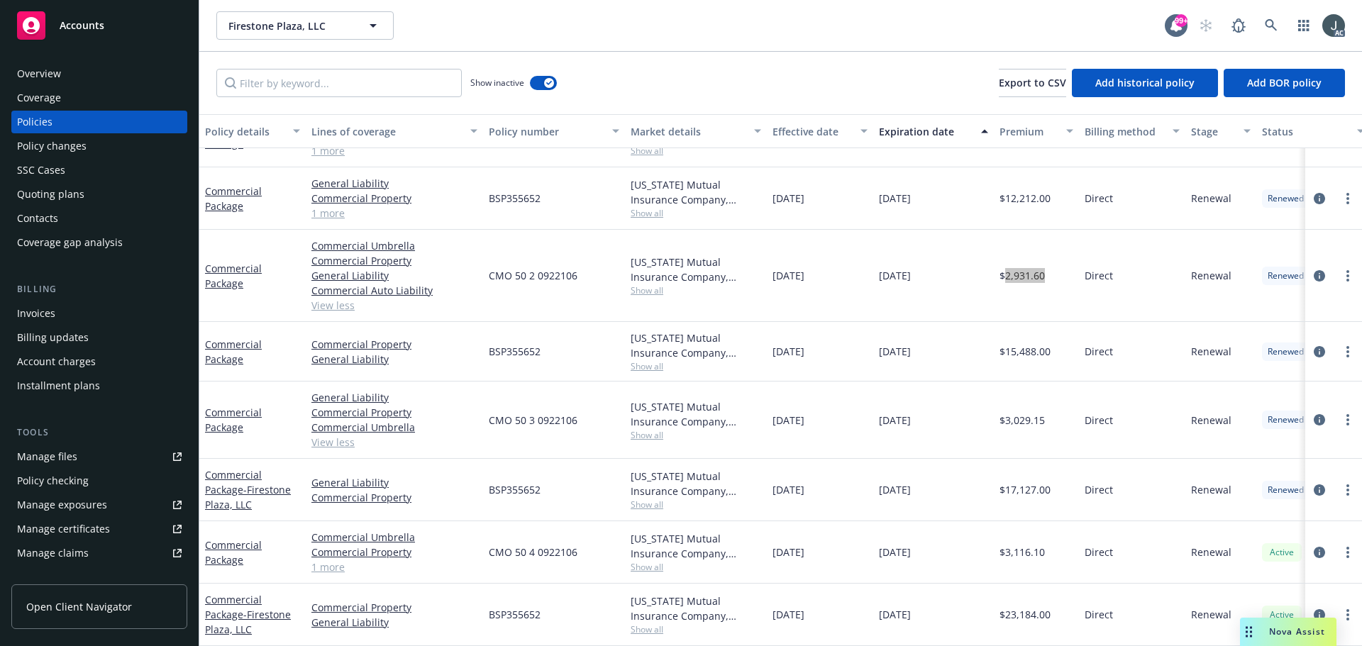
scroll to position [394, 0]
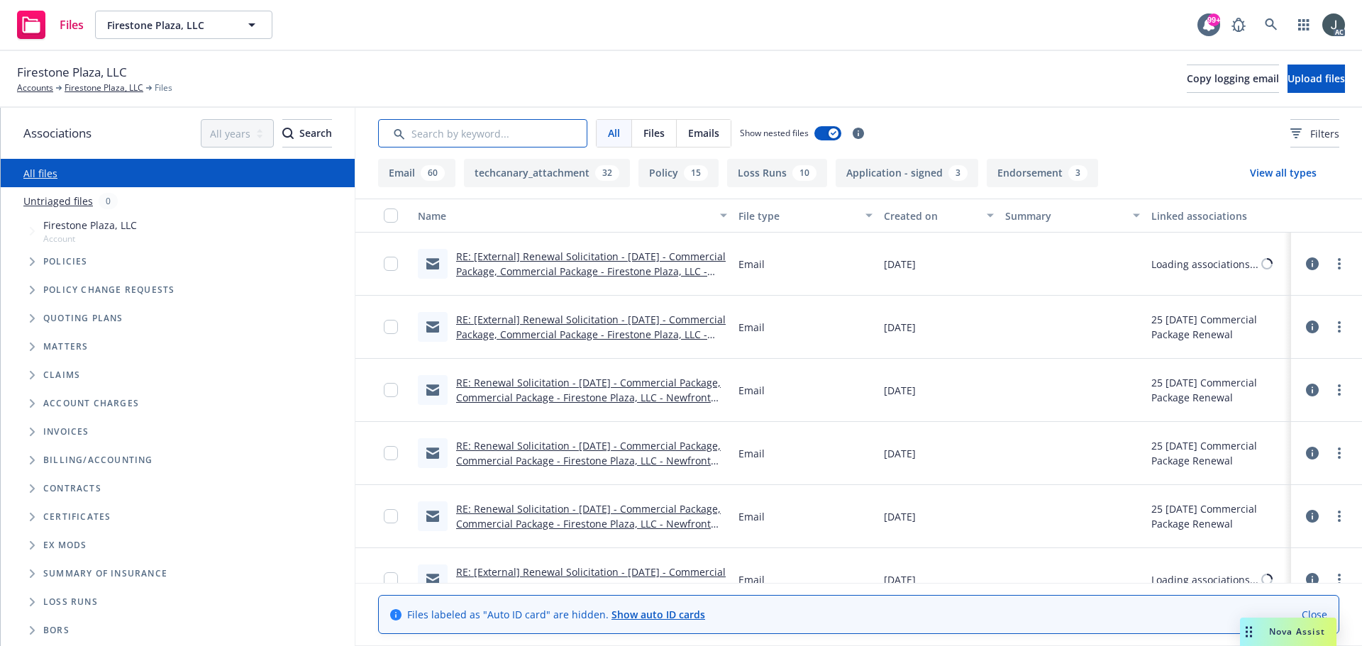
click at [416, 126] on input "Search by keyword..." at bounding box center [482, 133] width 209 height 28
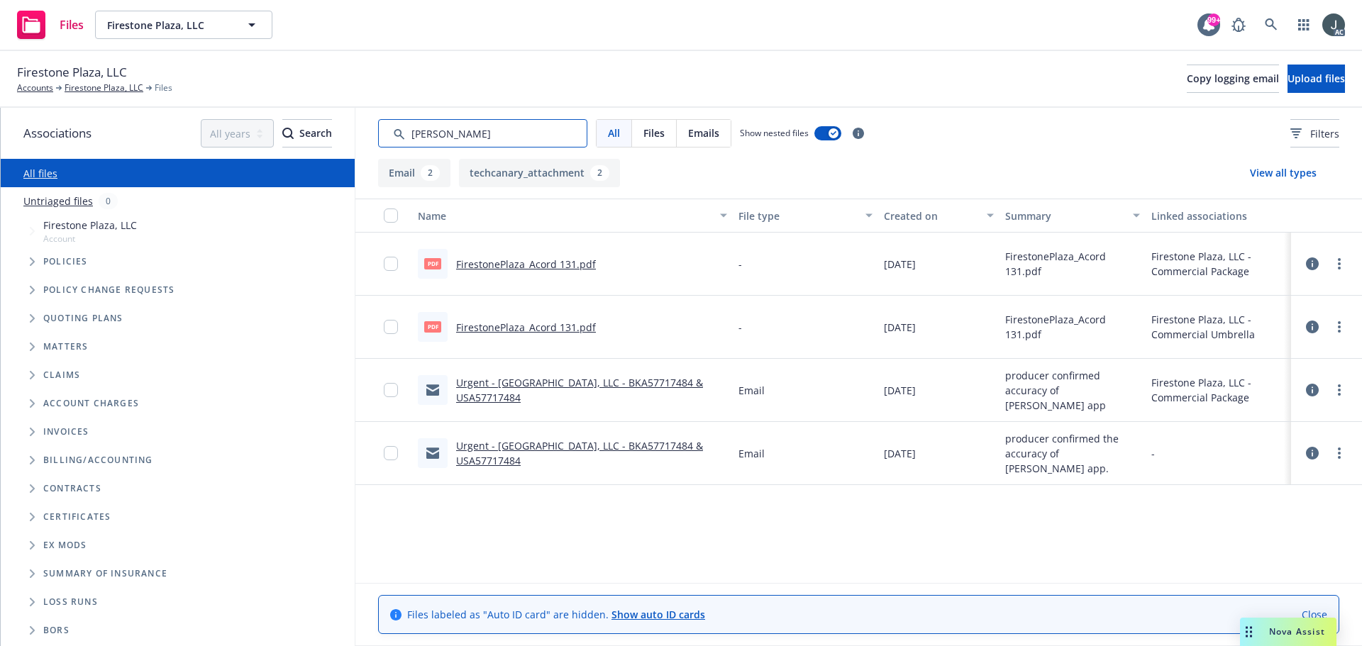
click at [421, 131] on input "Search by keyword..." at bounding box center [482, 133] width 209 height 28
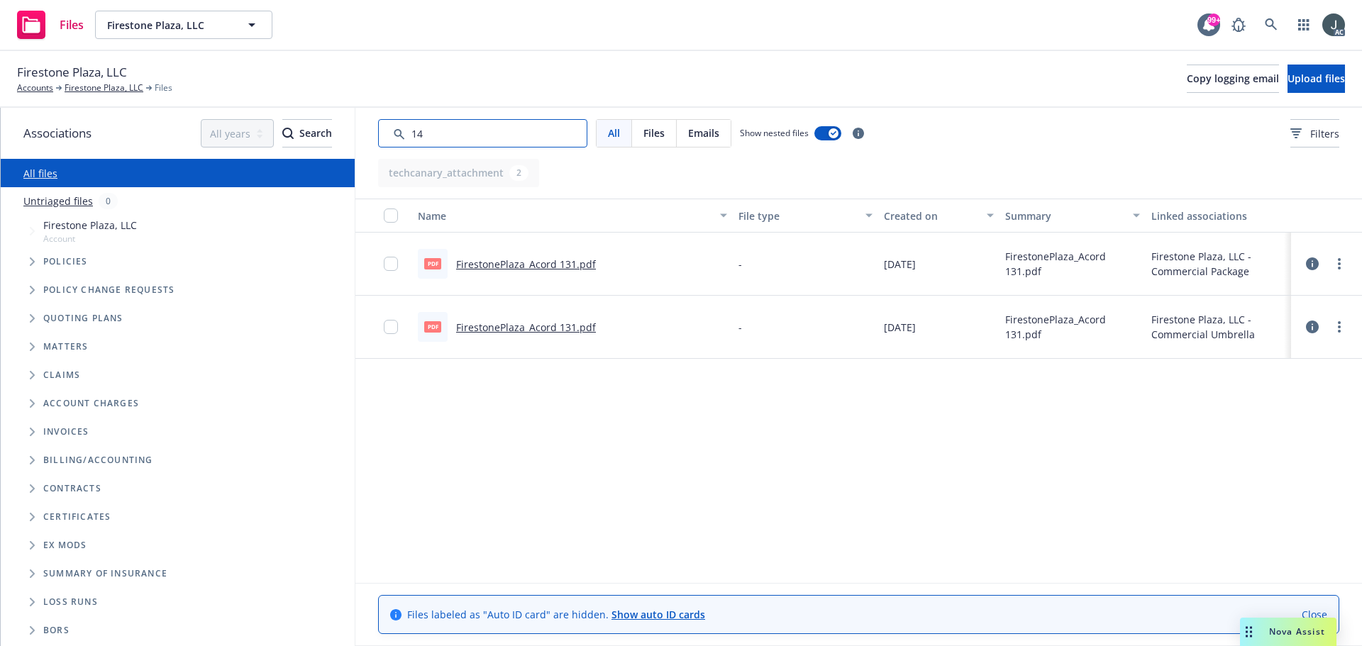
type input "140"
